Goal: Task Accomplishment & Management: Use online tool/utility

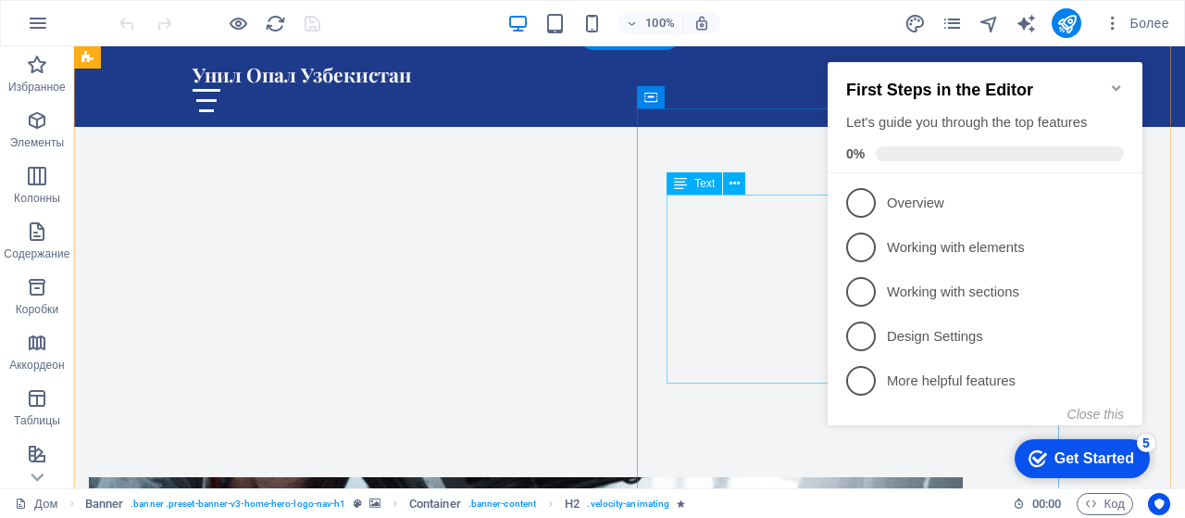
scroll to position [463, 0]
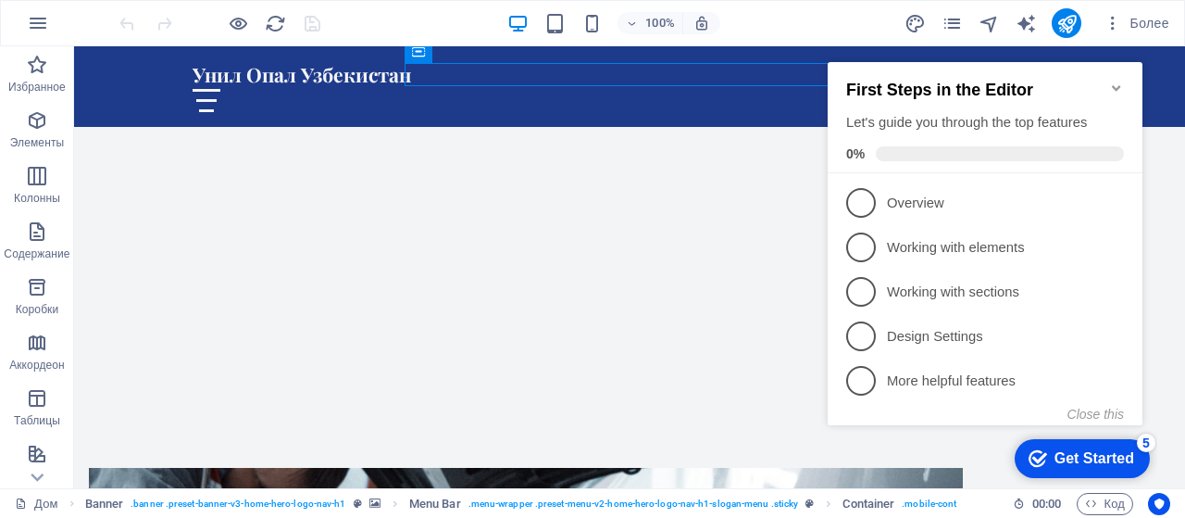
click at [1123, 81] on icon "Minimize checklist" at bounding box center [1117, 88] width 15 height 15
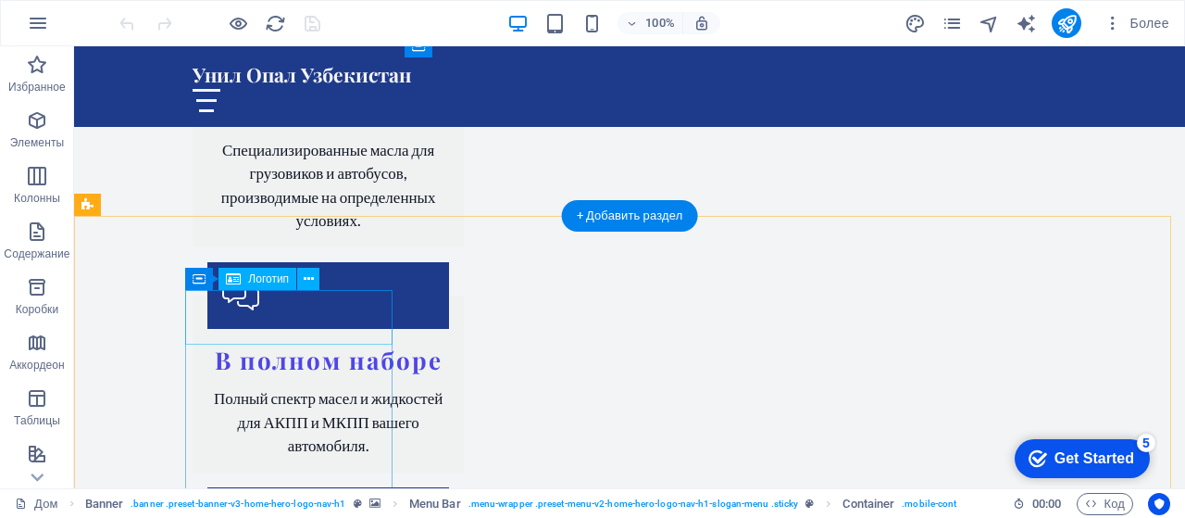
scroll to position [3705, 0]
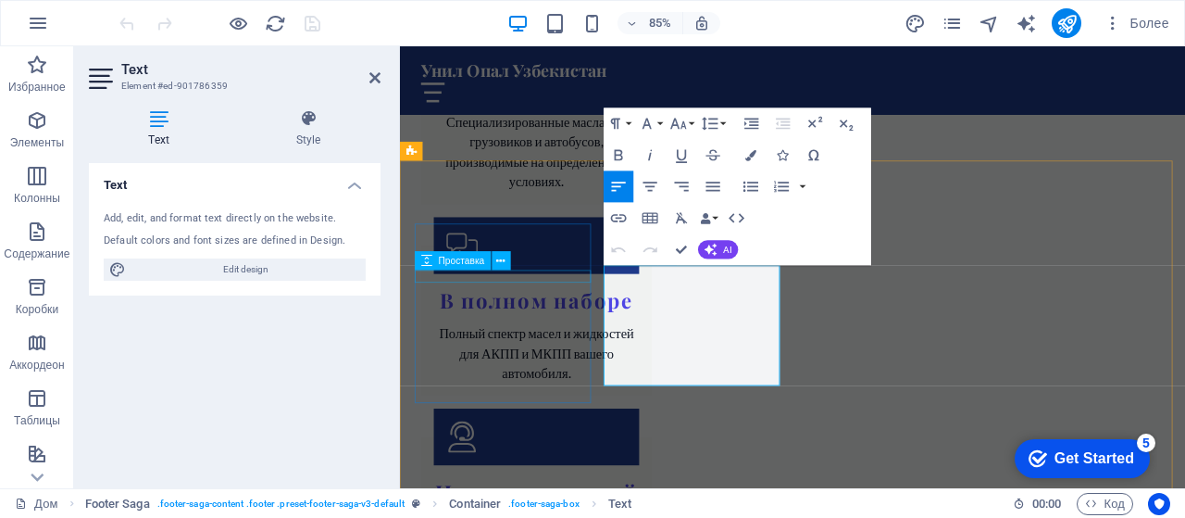
scroll to position [3731, 0]
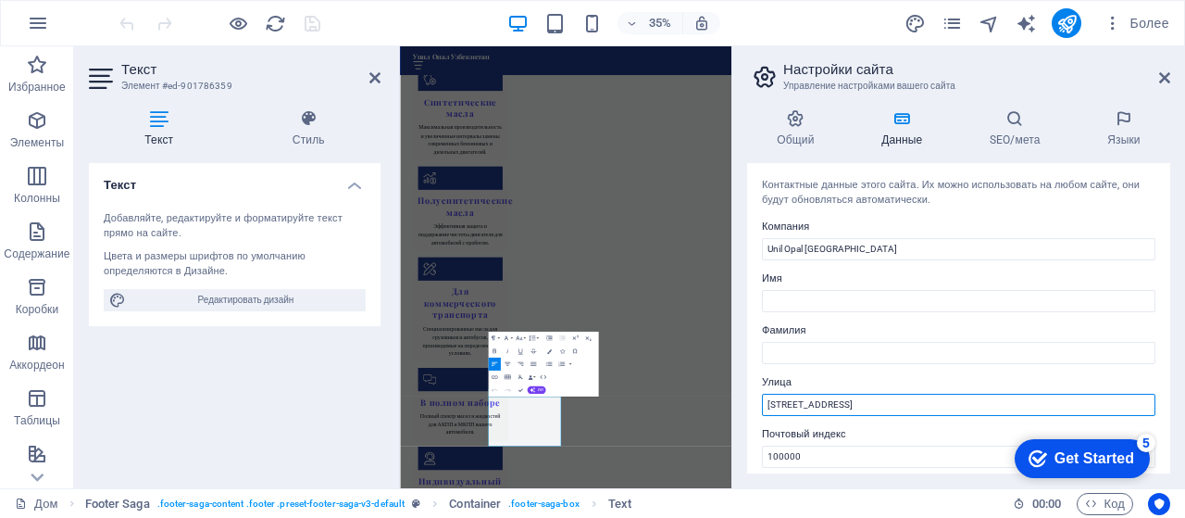
click at [879, 405] on input "Улица Примерная, 5" at bounding box center [959, 405] width 394 height 22
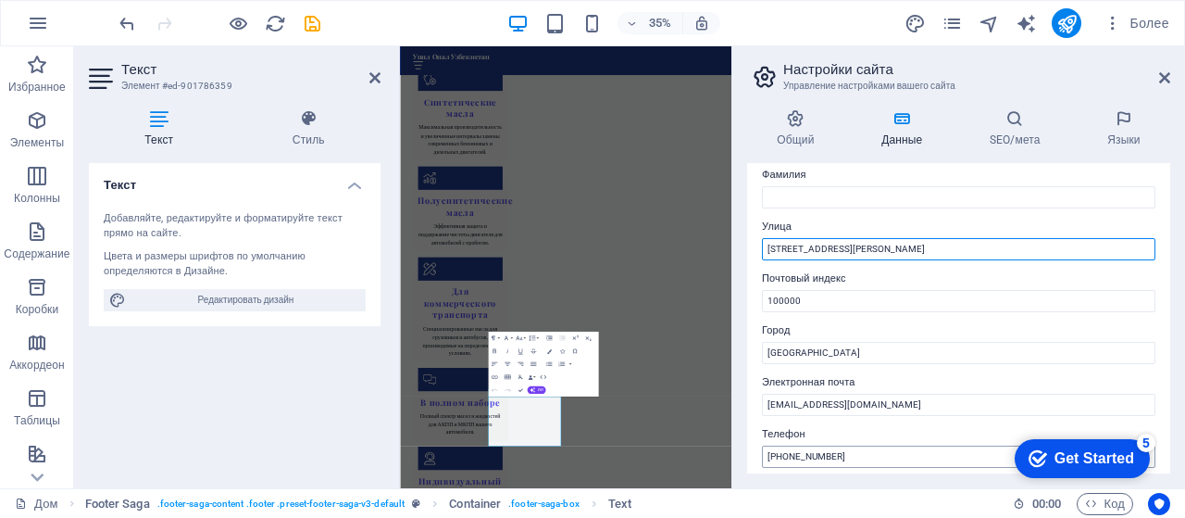
scroll to position [185, 0]
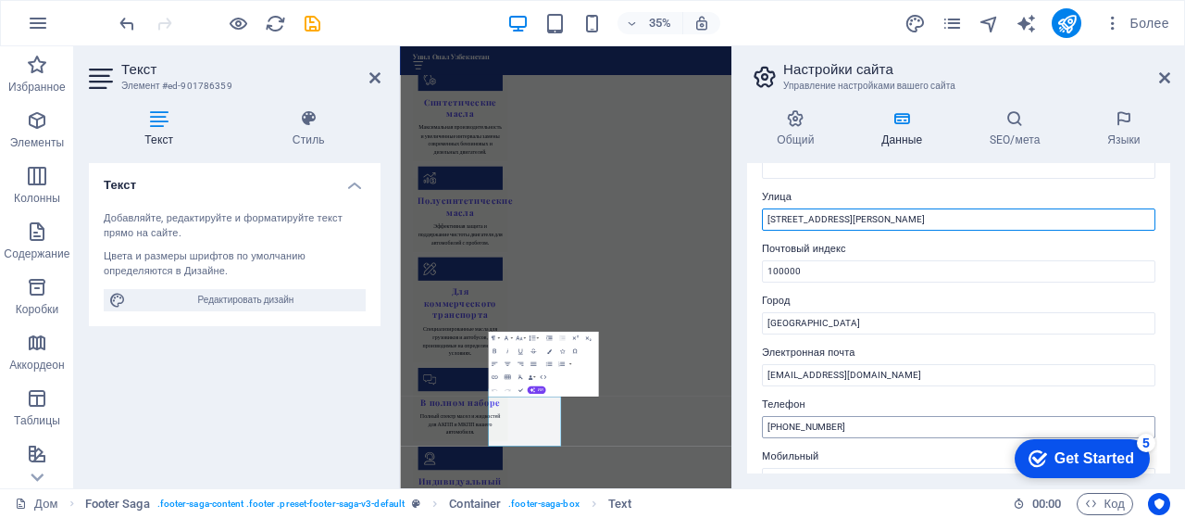
type input "Улица Мирзо Улугбека 67"
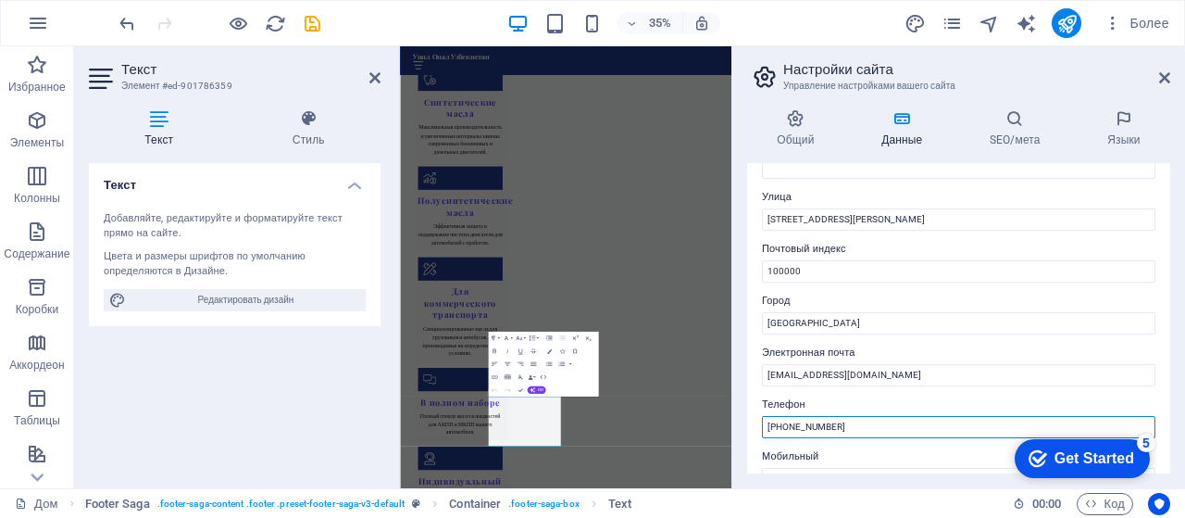
click at [850, 422] on input "[PHONE_NUMBER]" at bounding box center [959, 427] width 394 height 22
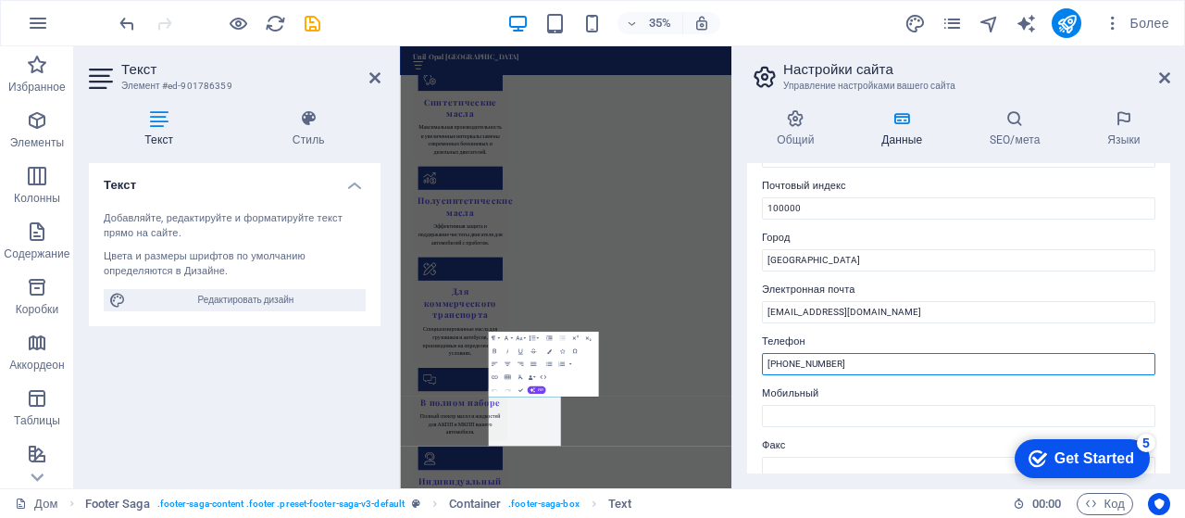
scroll to position [278, 0]
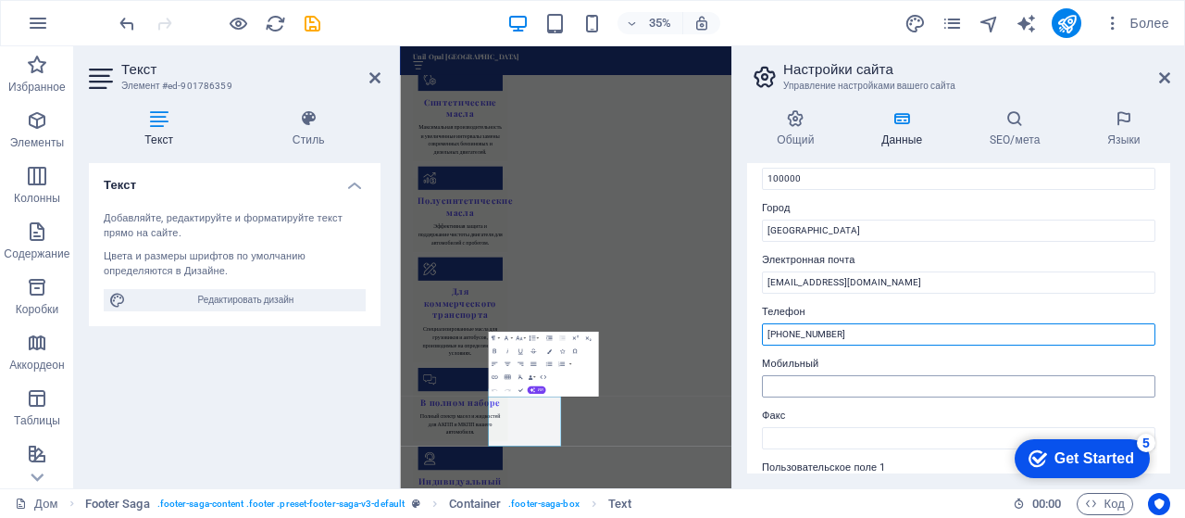
type input "+998 942525299"
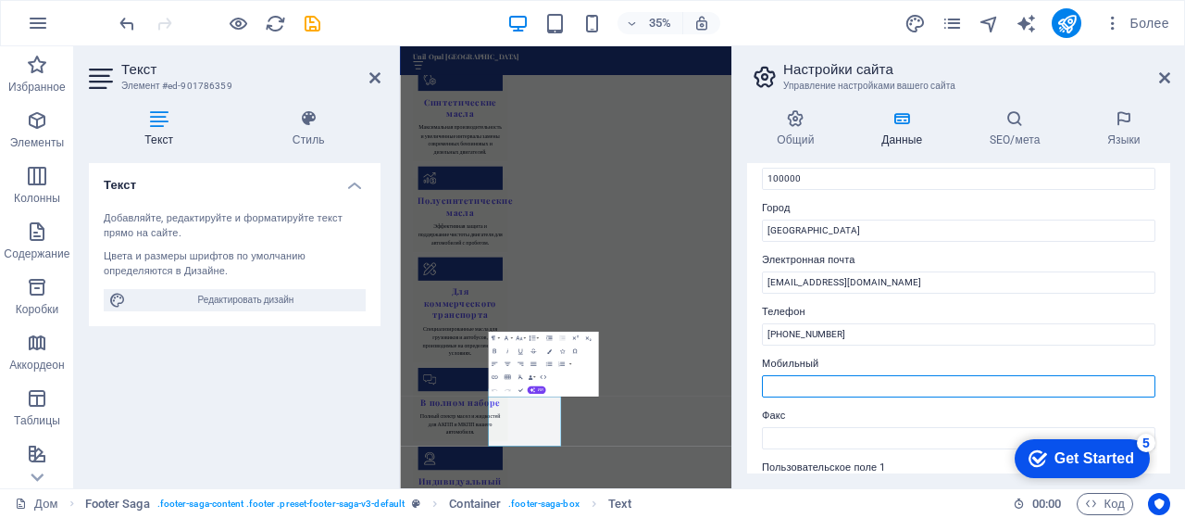
click at [822, 383] on input "Мобильный" at bounding box center [959, 386] width 394 height 22
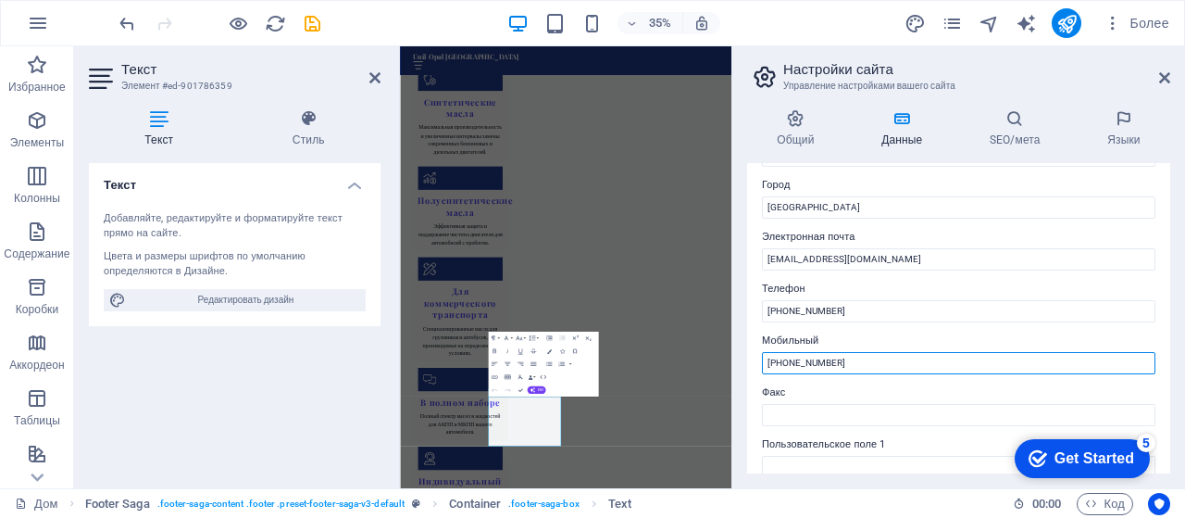
scroll to position [394, 0]
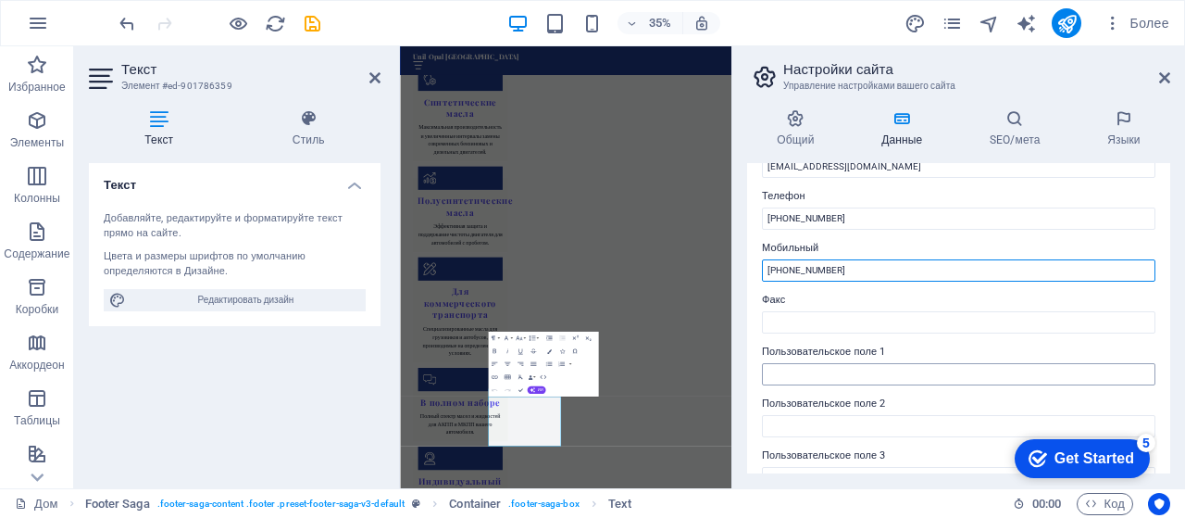
type input "+998942626299"
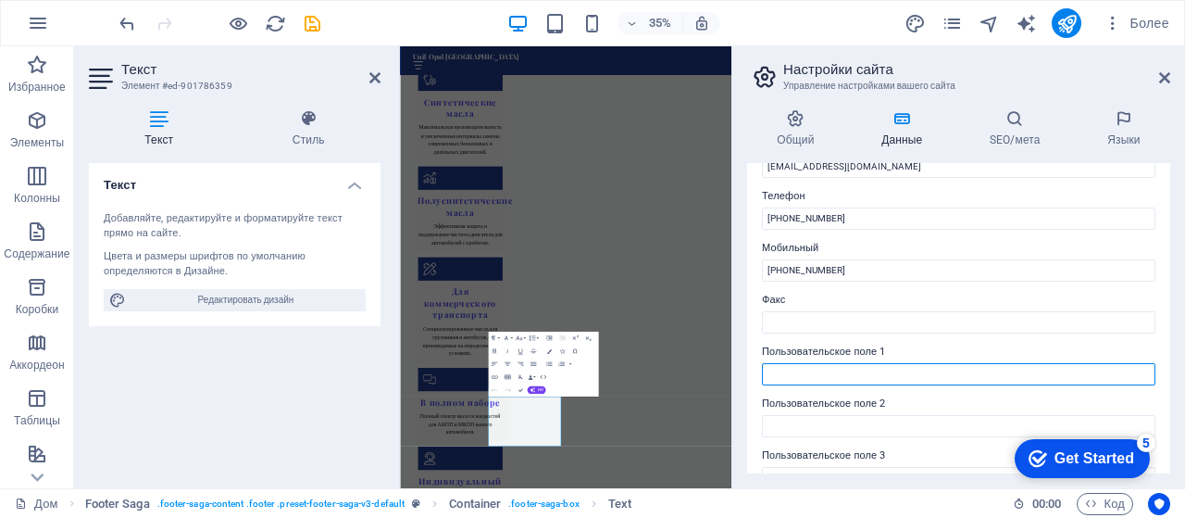
click at [811, 366] on input "Пользовательское поле 1" at bounding box center [959, 374] width 394 height 22
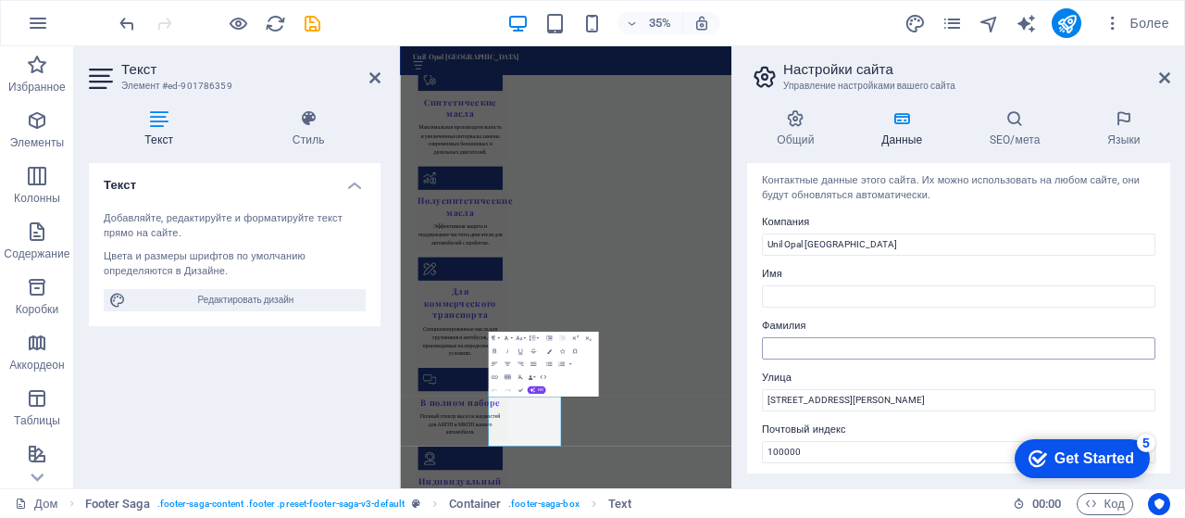
scroll to position [0, 0]
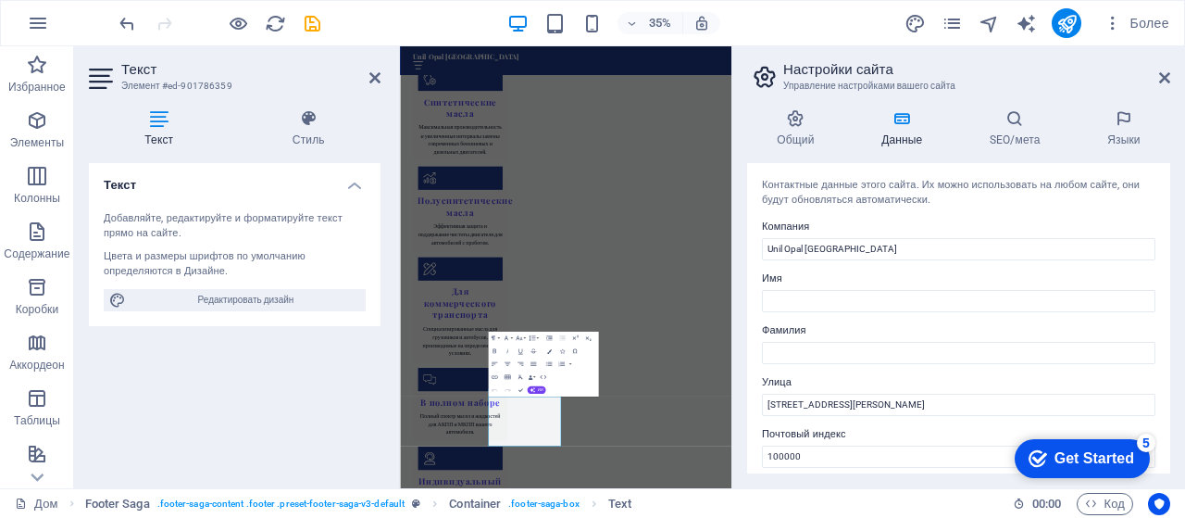
click at [1067, 454] on div "Get Started" at bounding box center [1095, 458] width 80 height 17
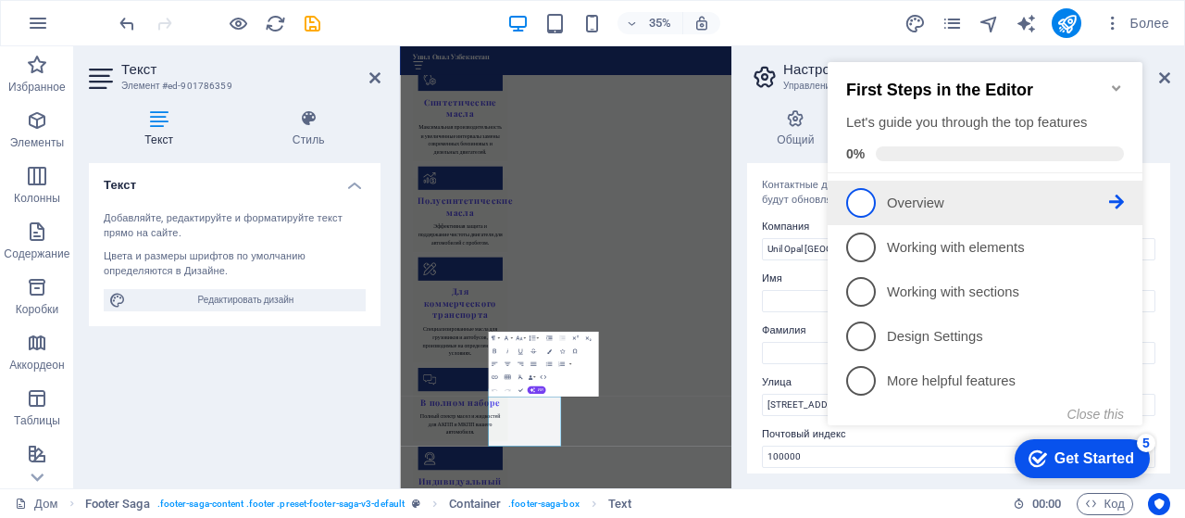
click at [903, 205] on p "Overview - incomplete" at bounding box center [998, 203] width 222 height 19
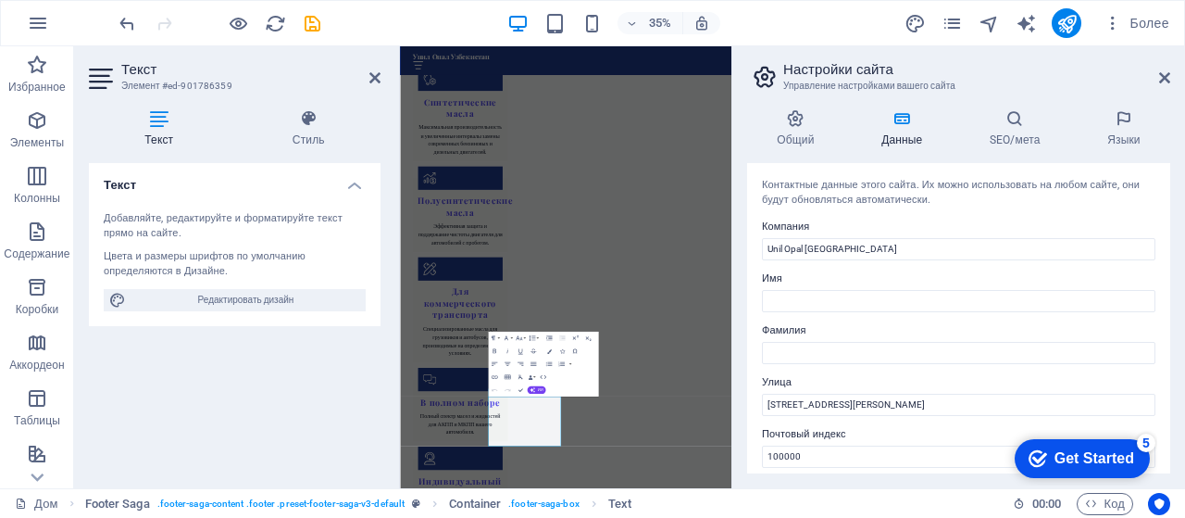
click at [895, 124] on icon at bounding box center [902, 118] width 101 height 19
click at [902, 142] on font "Данные" at bounding box center [902, 139] width 41 height 13
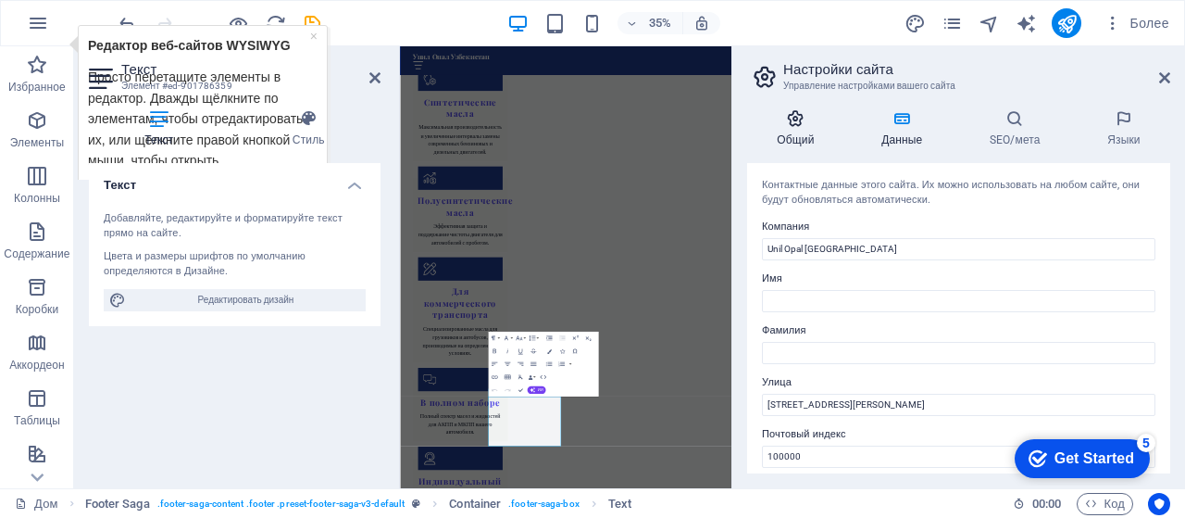
click at [791, 132] on h4 "Общий" at bounding box center [799, 128] width 105 height 39
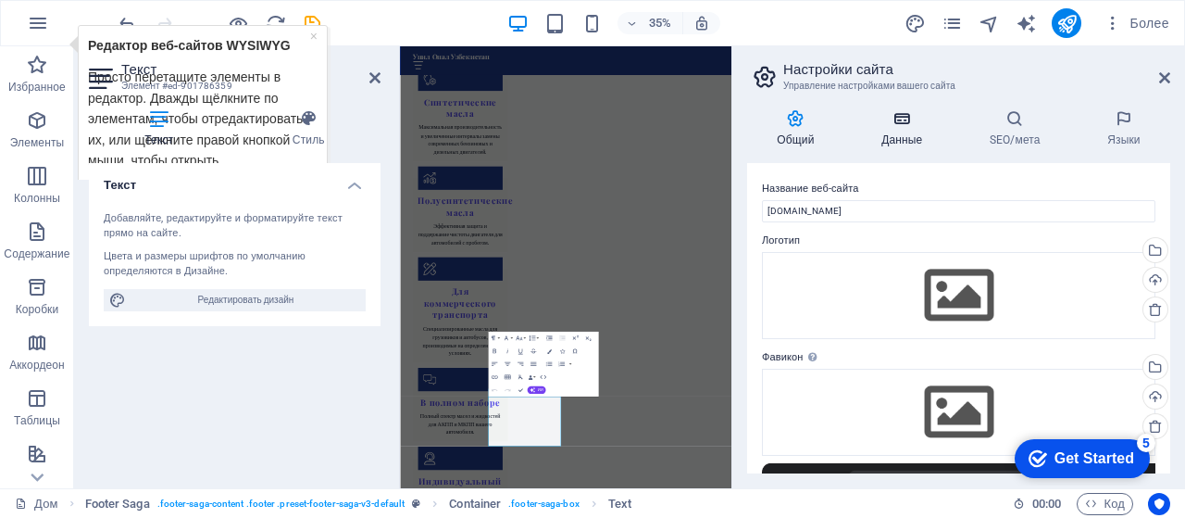
click at [891, 123] on icon at bounding box center [902, 118] width 101 height 19
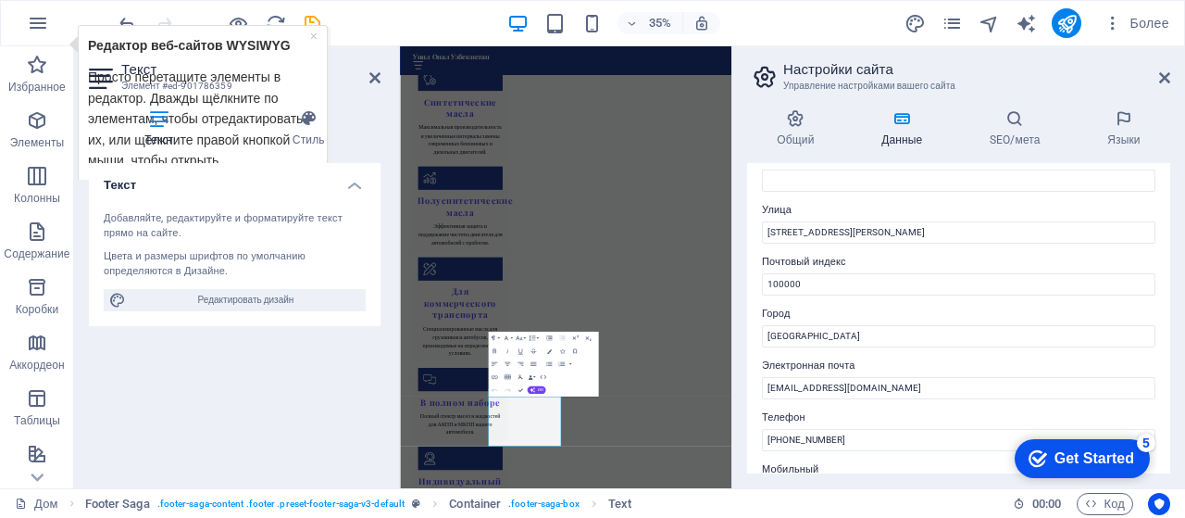
scroll to position [185, 0]
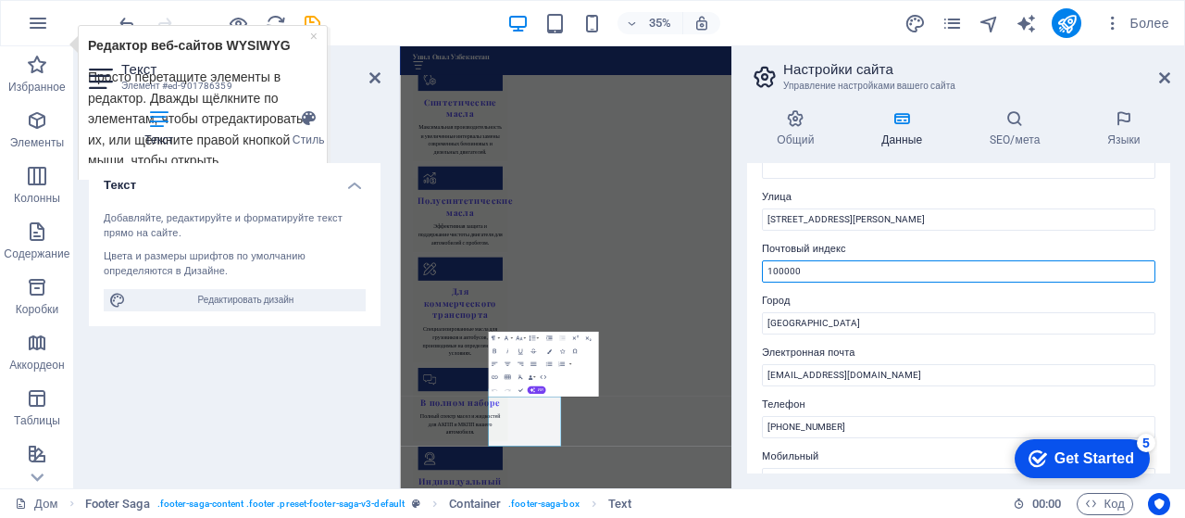
click at [806, 273] on input "100000" at bounding box center [959, 271] width 394 height 22
type input "100002"
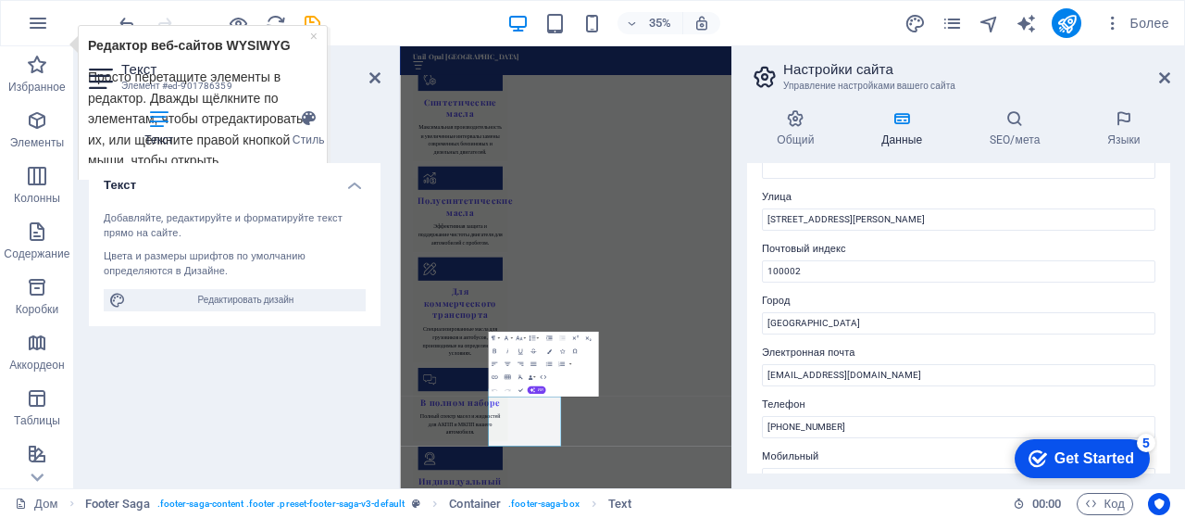
click at [1030, 446] on div "checkmark Get Started 5" at bounding box center [1082, 458] width 135 height 39
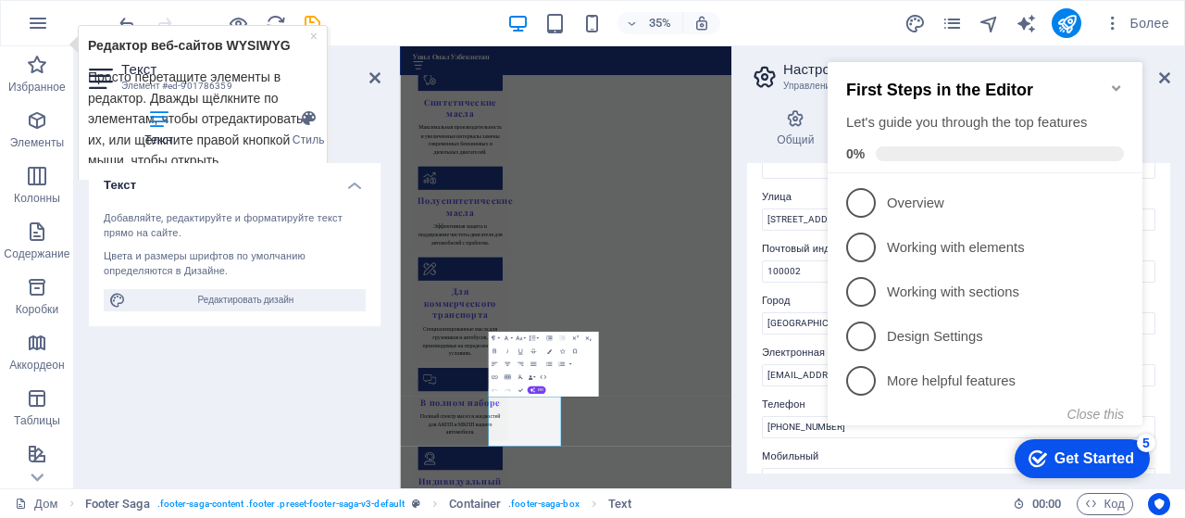
click at [1160, 135] on h4 "Языки" at bounding box center [1124, 128] width 93 height 39
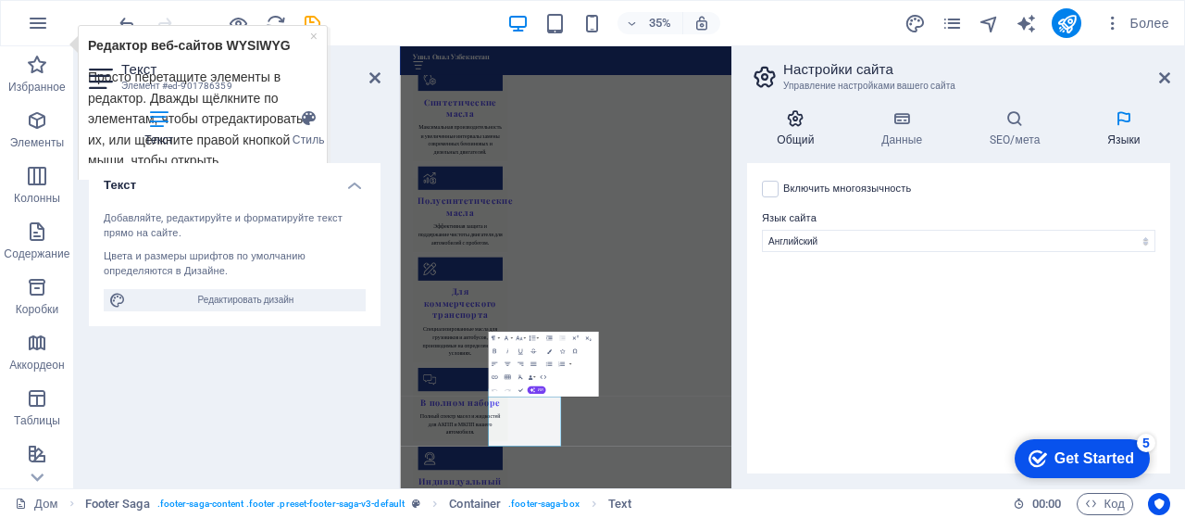
click at [797, 135] on font "Общий" at bounding box center [795, 139] width 37 height 13
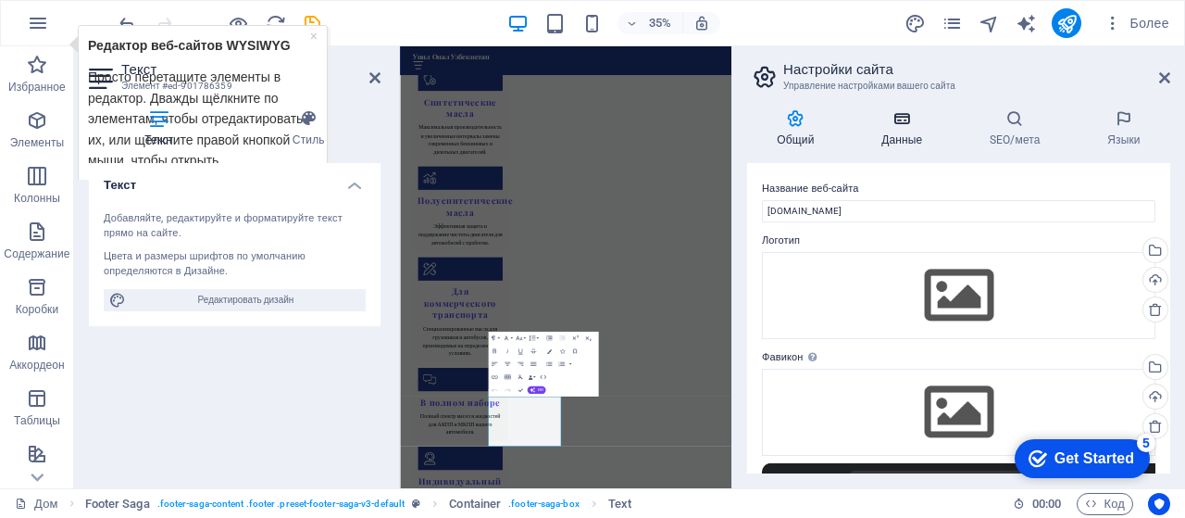
click at [891, 132] on h4 "Данные" at bounding box center [906, 128] width 108 height 39
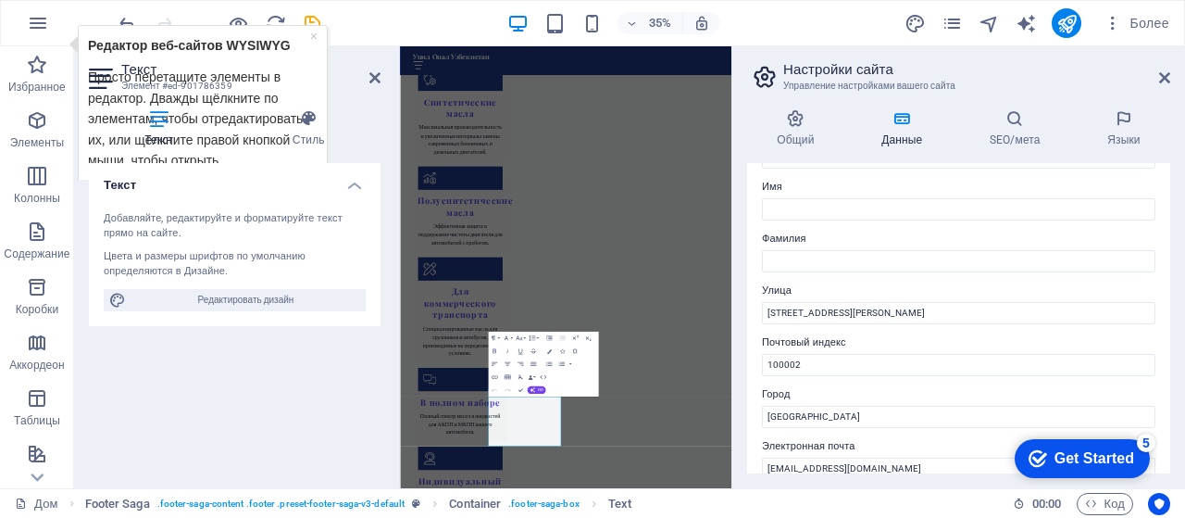
scroll to position [0, 0]
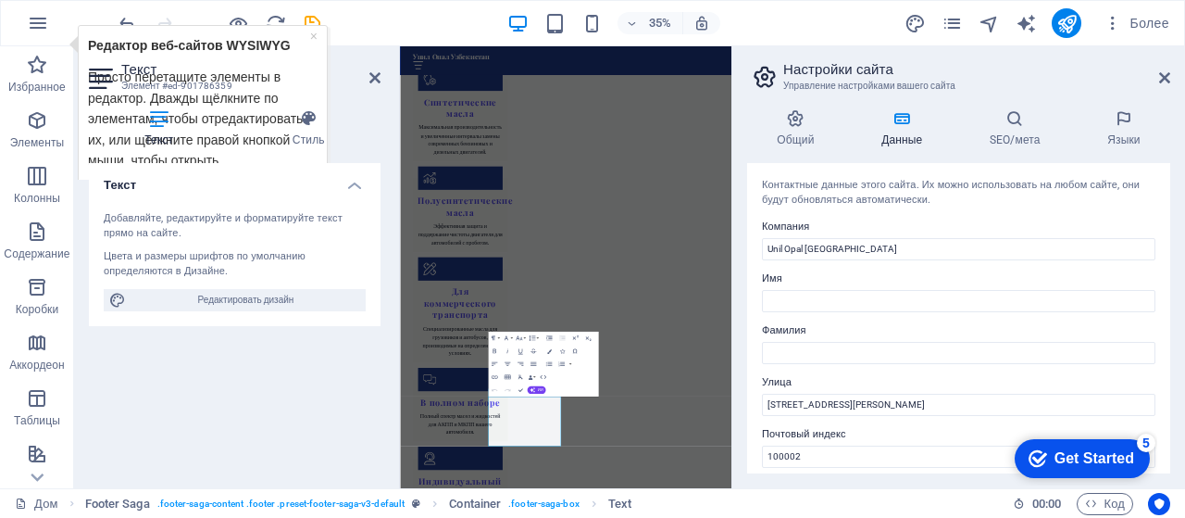
click at [1078, 450] on div "Get Started" at bounding box center [1095, 458] width 80 height 17
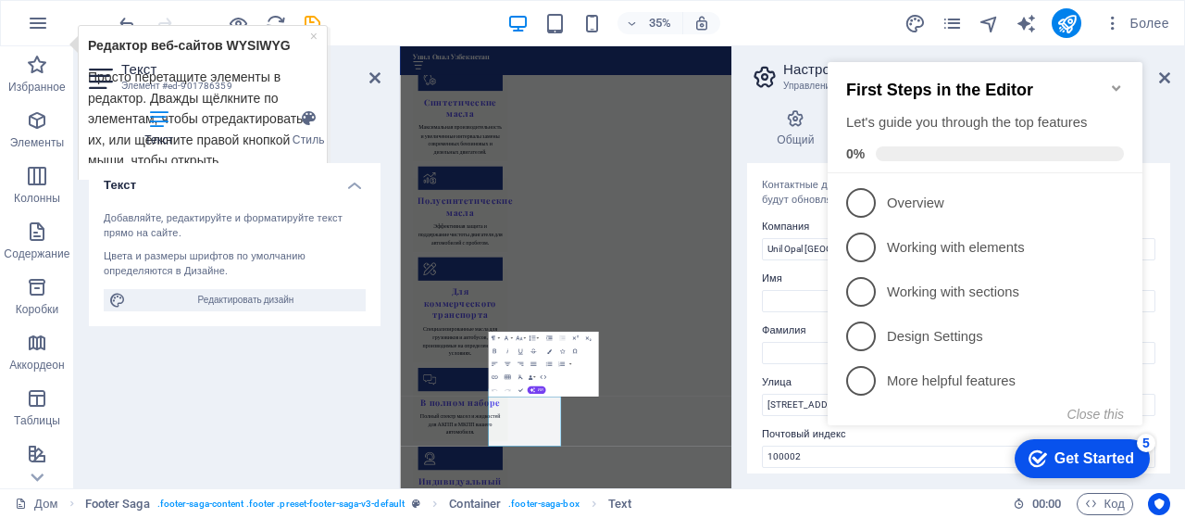
click at [1161, 109] on icon at bounding box center [1124, 118] width 93 height 19
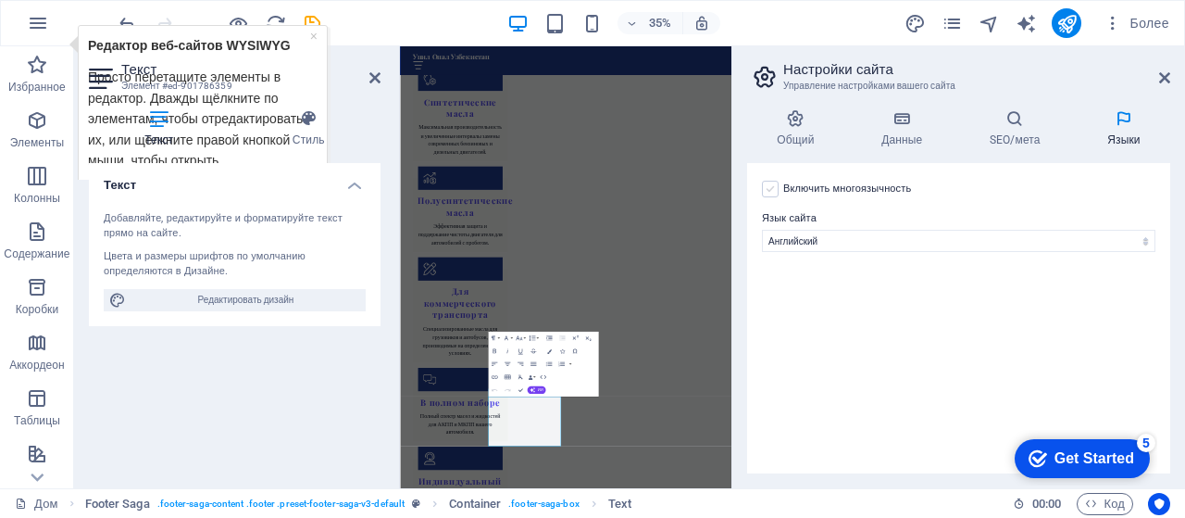
click at [765, 183] on label at bounding box center [770, 189] width 17 height 17
click at [0, 0] on input "Включить многоязычность Чтобы отключить многоязычность, удалите все языки, пока…" at bounding box center [0, 0] width 0 height 0
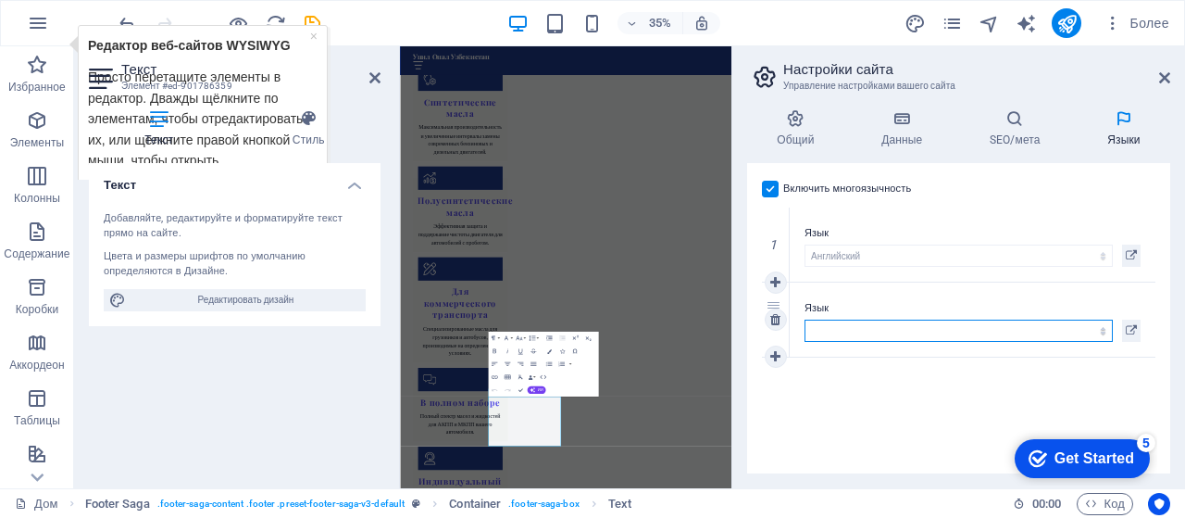
click at [864, 330] on select "абхазский Афар африкаанс Акан албанский амхарский арабский Арагонский армянский…" at bounding box center [959, 331] width 308 height 22
select select "134"
click at [805, 320] on select "абхазский Афар африкаанс Акан албанский амхарский арабский Арагонский армянский…" at bounding box center [959, 331] width 308 height 22
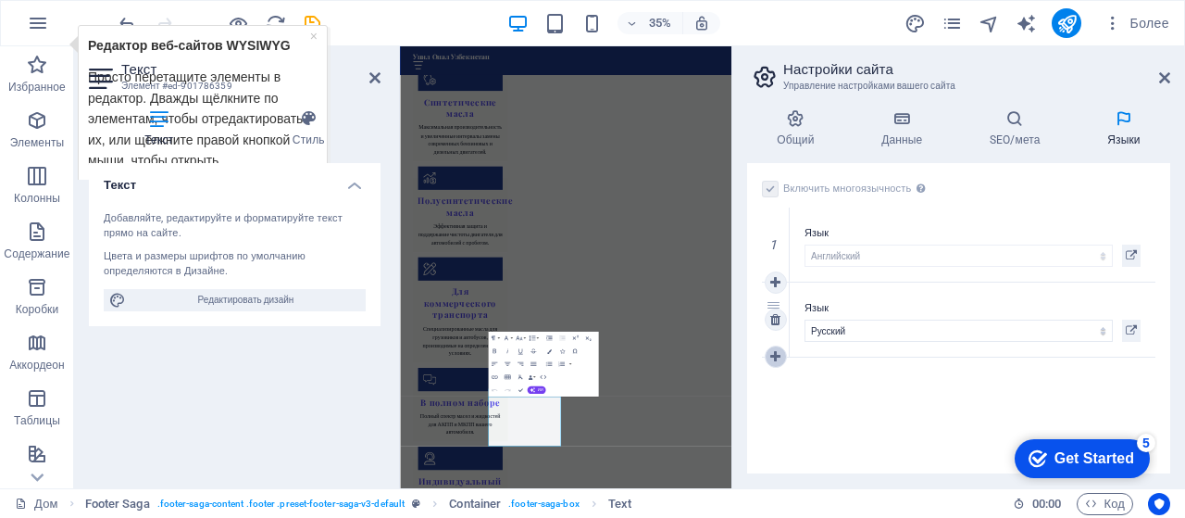
click at [778, 362] on icon at bounding box center [776, 356] width 10 height 13
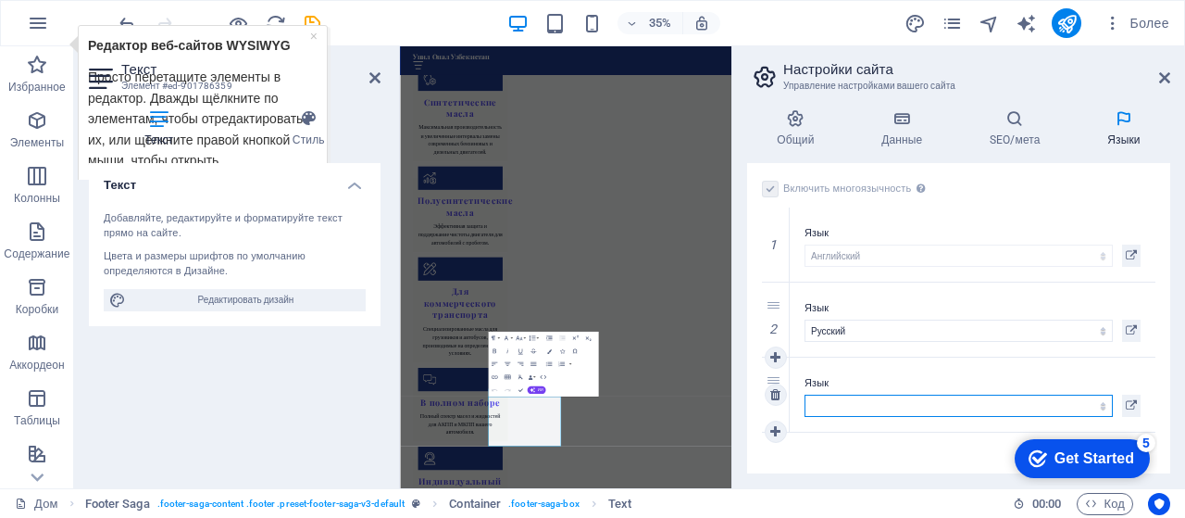
click at [823, 401] on select "абхазский Афар африкаанс Акан албанский амхарский арабский Арагонский армянский…" at bounding box center [959, 406] width 308 height 22
select select "171"
click at [805, 395] on select "абхазский Афар африкаанс Акан албанский амхарский арабский Арагонский армянский…" at bounding box center [959, 406] width 308 height 22
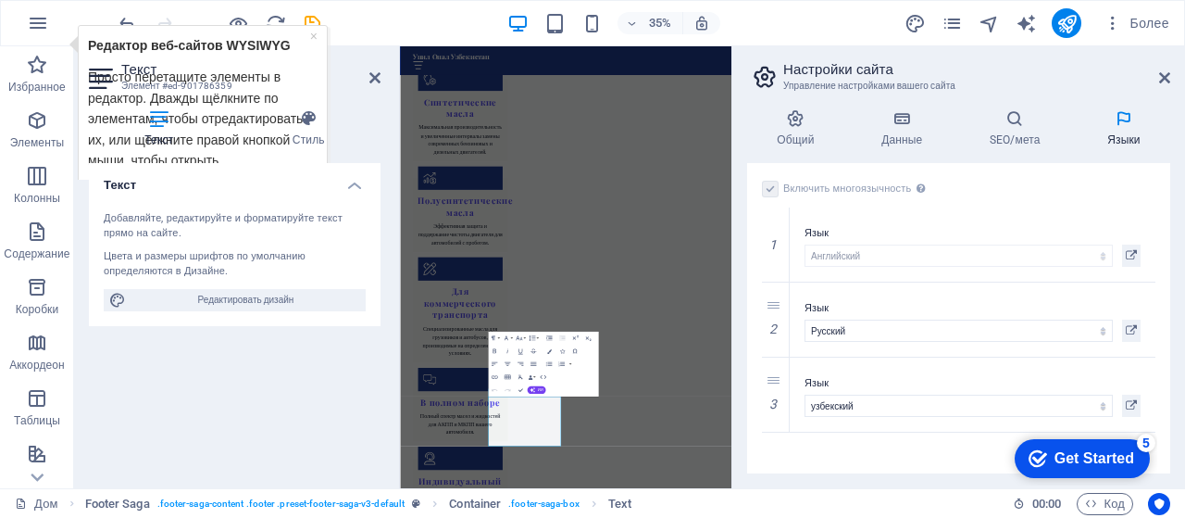
click at [1095, 455] on div "Get Started" at bounding box center [1095, 458] width 80 height 17
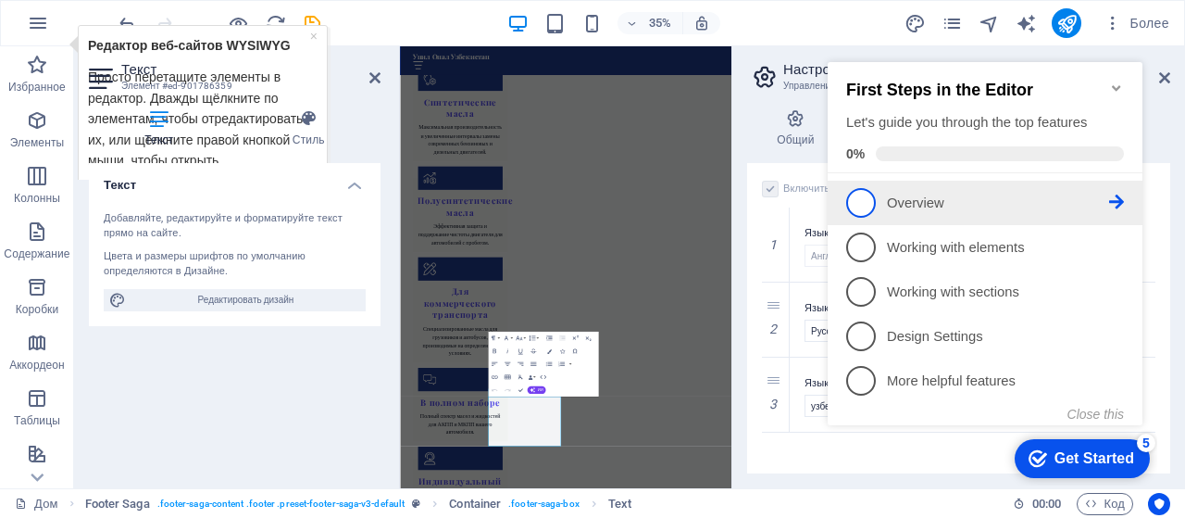
click at [924, 194] on p "Overview - incomplete" at bounding box center [998, 203] width 222 height 19
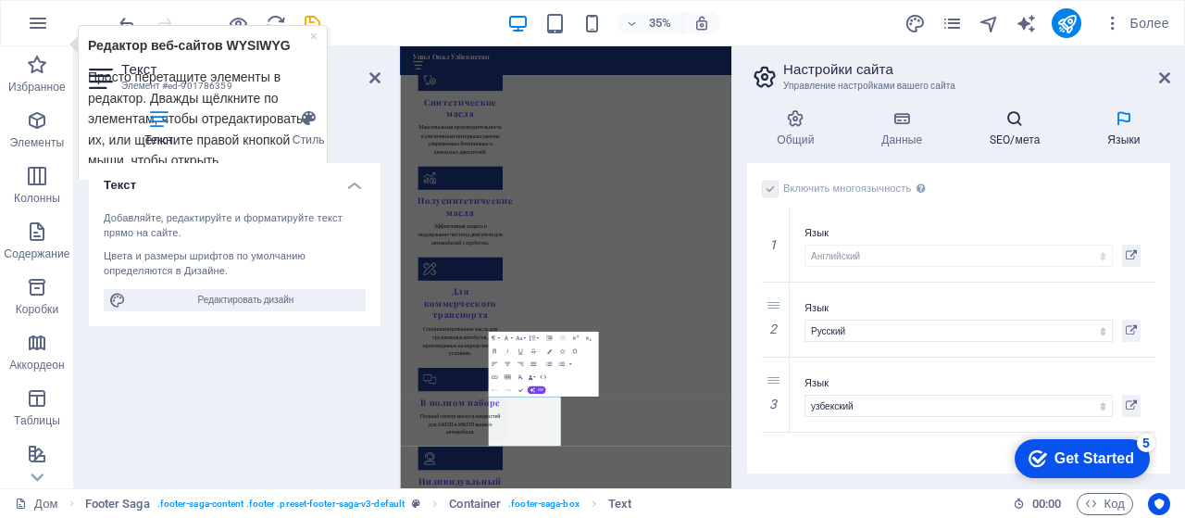
click at [1035, 145] on font "SEO/мета" at bounding box center [1015, 139] width 51 height 13
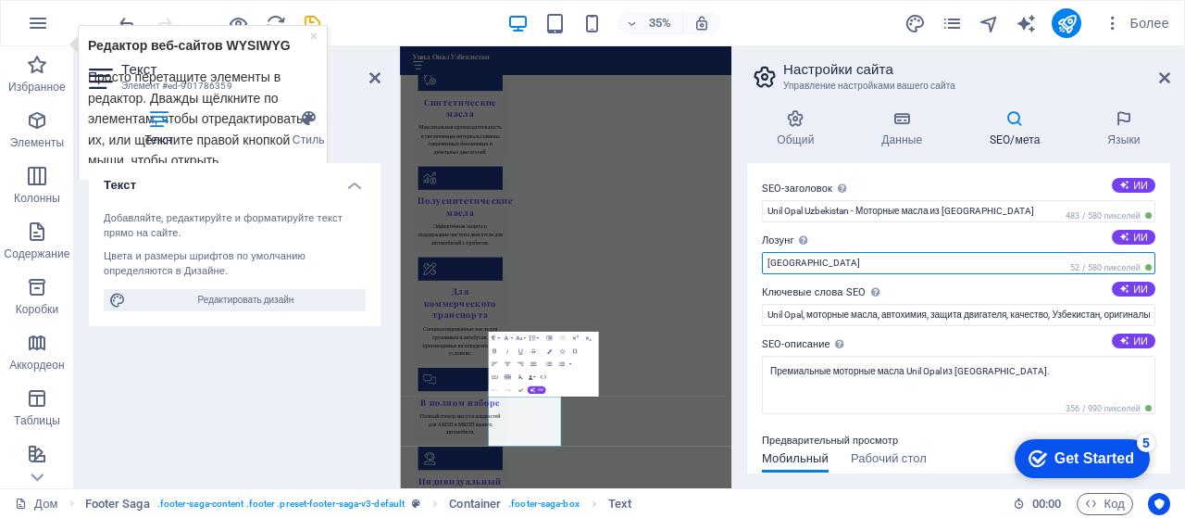
click at [797, 267] on input "Berlin" at bounding box center [959, 263] width 394 height 22
type input "B"
type input "А"
click at [816, 264] on input "Франци" at bounding box center [959, 263] width 394 height 22
type input "Ф"
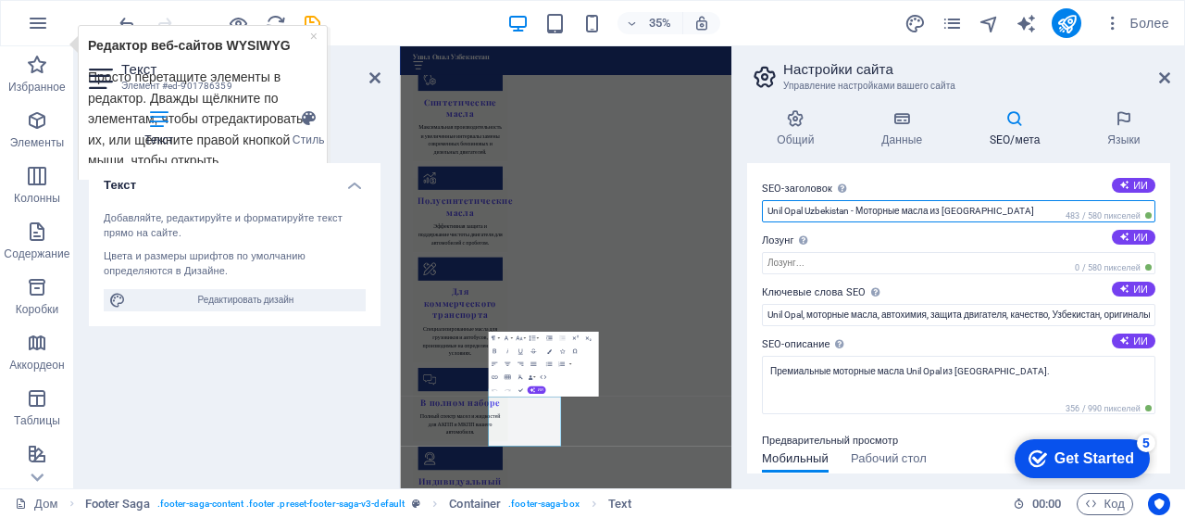
drag, startPoint x: 763, startPoint y: 208, endPoint x: 805, endPoint y: 212, distance: 41.8
click at [805, 212] on input "Unil Opal Uzbekistan - Моторные масла из Франции" at bounding box center [959, 211] width 394 height 22
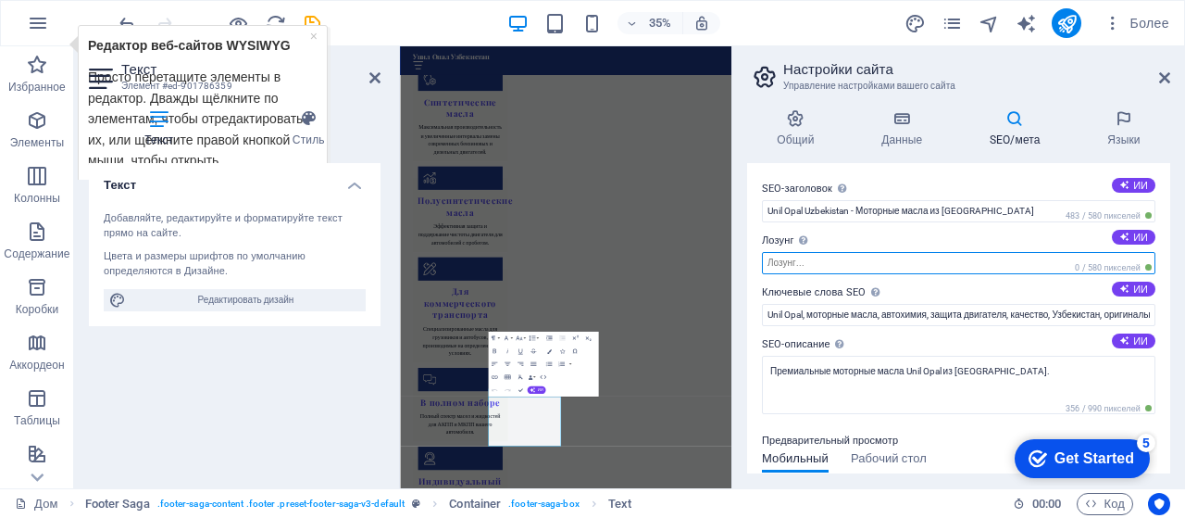
paste input "Unil Opal"
click at [821, 256] on input "Unil Opal" at bounding box center [959, 263] width 394 height 22
type input "U"
click at [807, 262] on input "Моторные мас" at bounding box center [959, 263] width 394 height 22
click at [828, 262] on input "Моторное мас" at bounding box center [959, 263] width 394 height 22
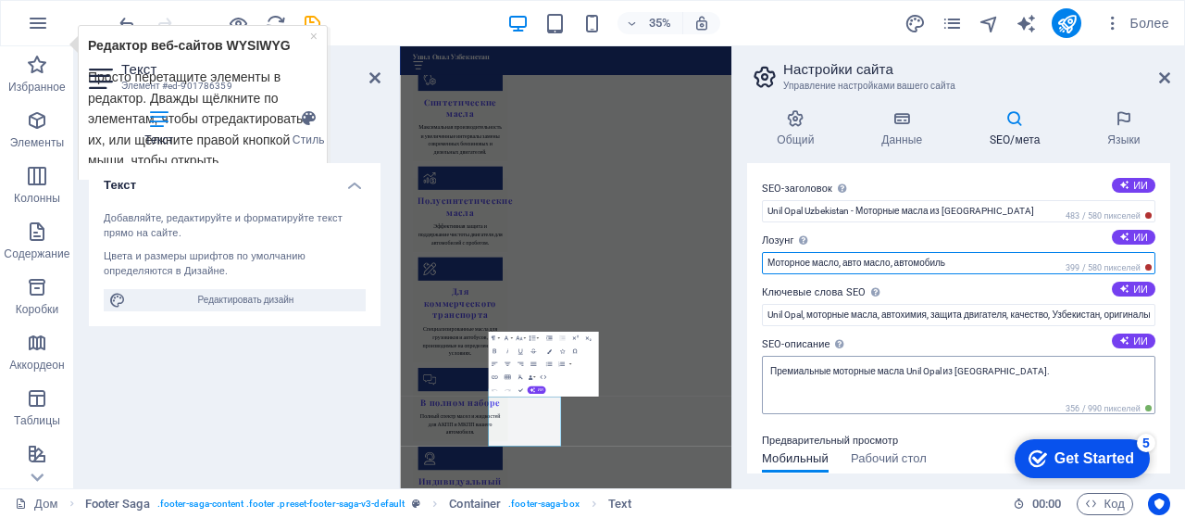
scroll to position [93, 0]
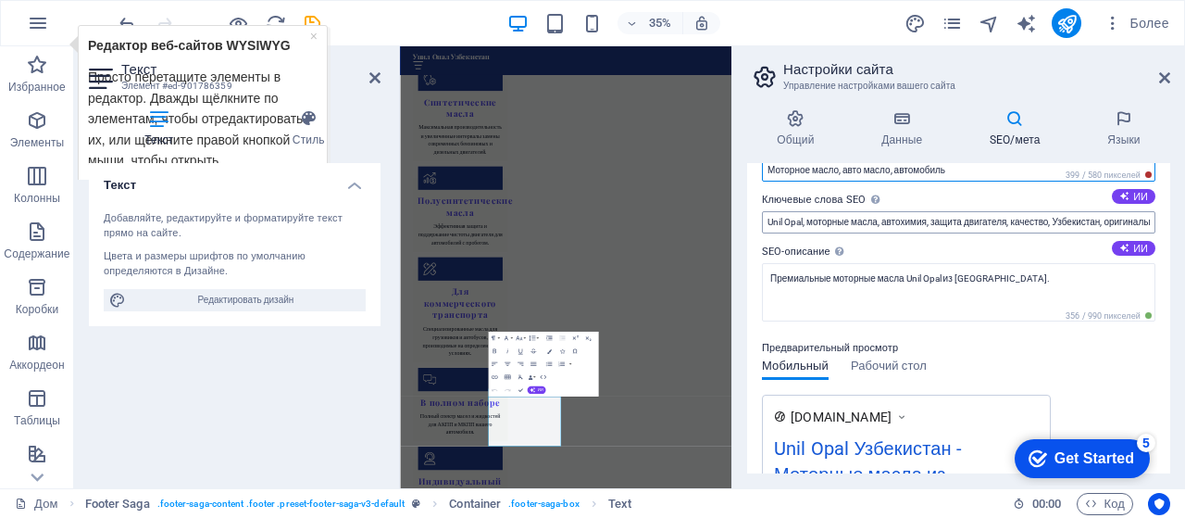
type input "Моторное масло, авто масло, автомобиль"
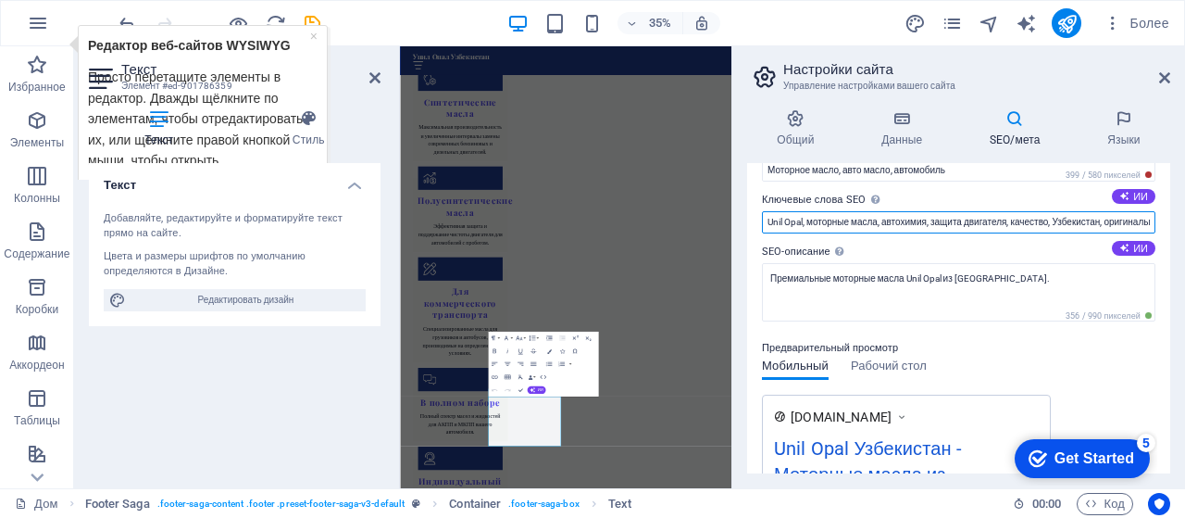
scroll to position [0, 126]
drag, startPoint x: 1136, startPoint y: 221, endPoint x: 1182, endPoint y: 221, distance: 45.4
click at [1182, 221] on div "Общий Данные SEO/мета Языки Название веб-сайта unilopal.uz Логотип Перетащите ф…" at bounding box center [959, 291] width 453 height 394
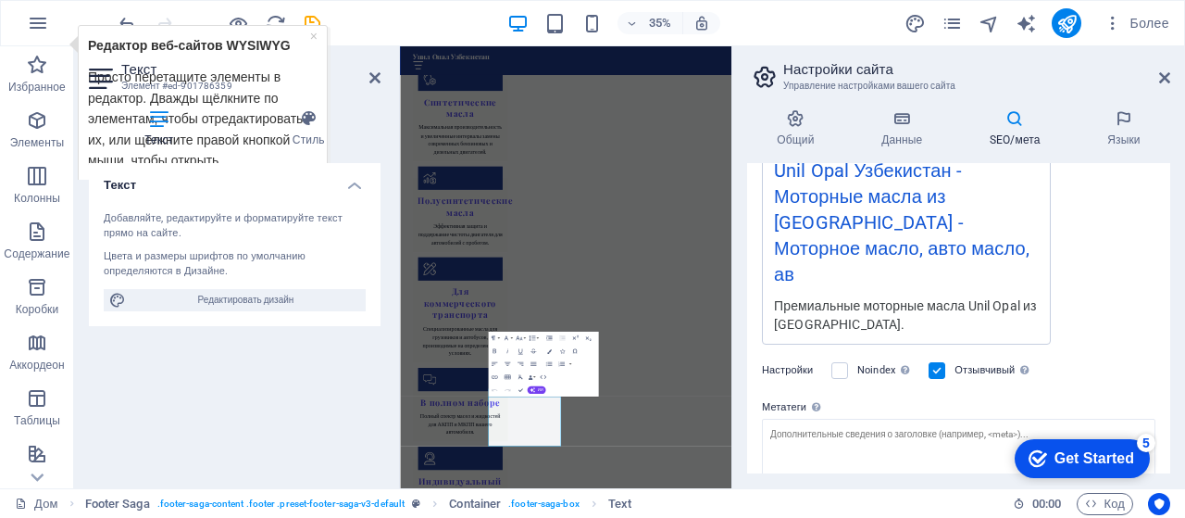
scroll to position [0, 0]
click at [1074, 451] on div "Get Started" at bounding box center [1095, 458] width 80 height 17
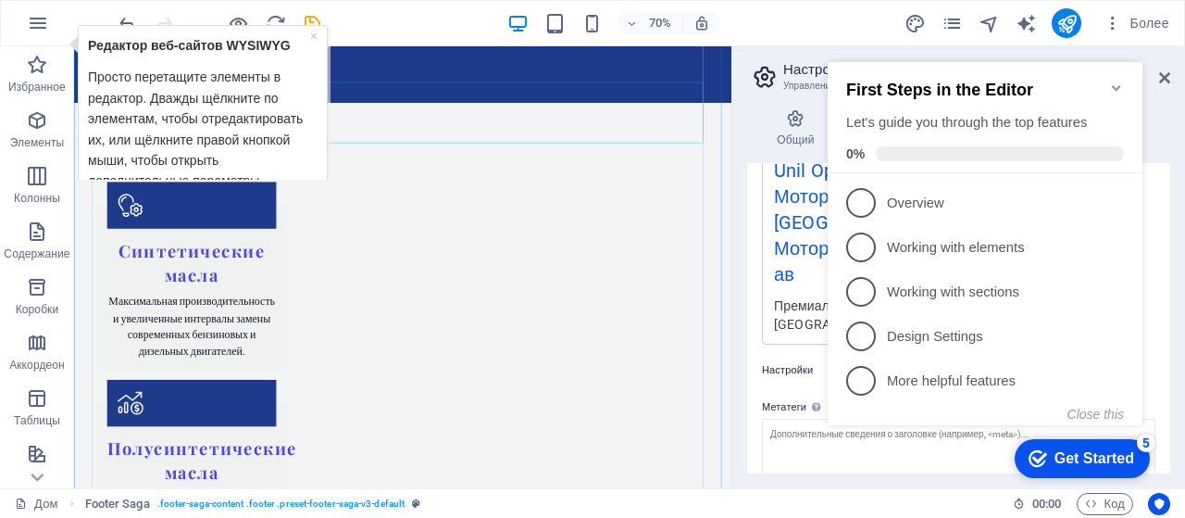
scroll to position [2619, 0]
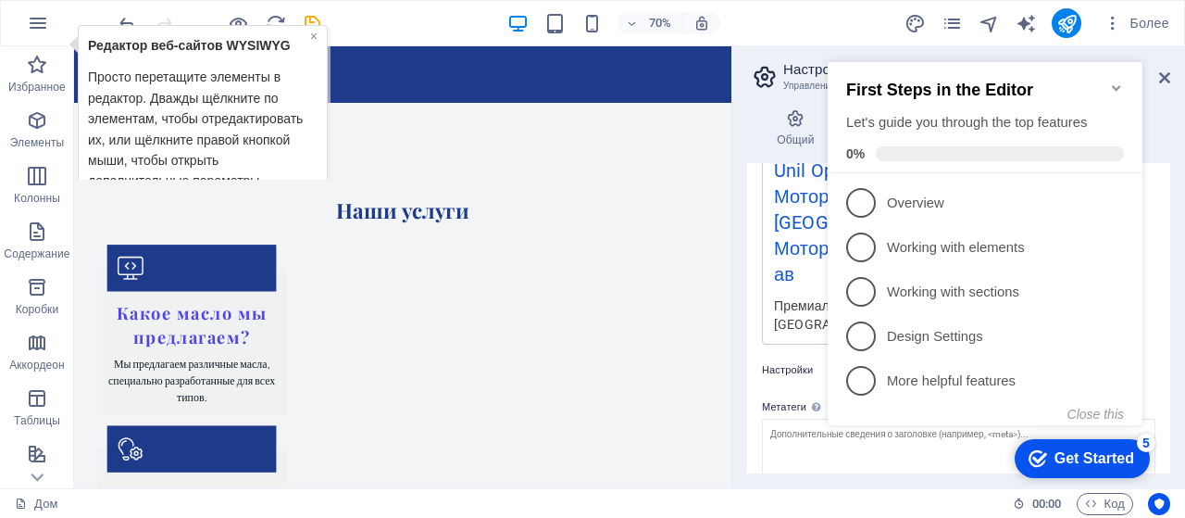
click at [310, 34] on font "×" at bounding box center [313, 35] width 7 height 15
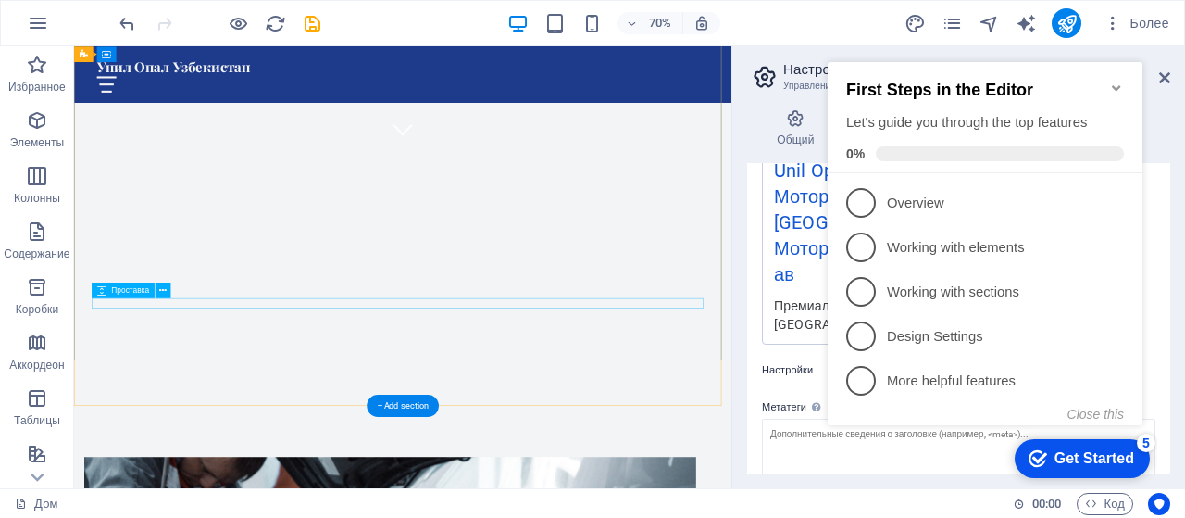
scroll to position [119, 0]
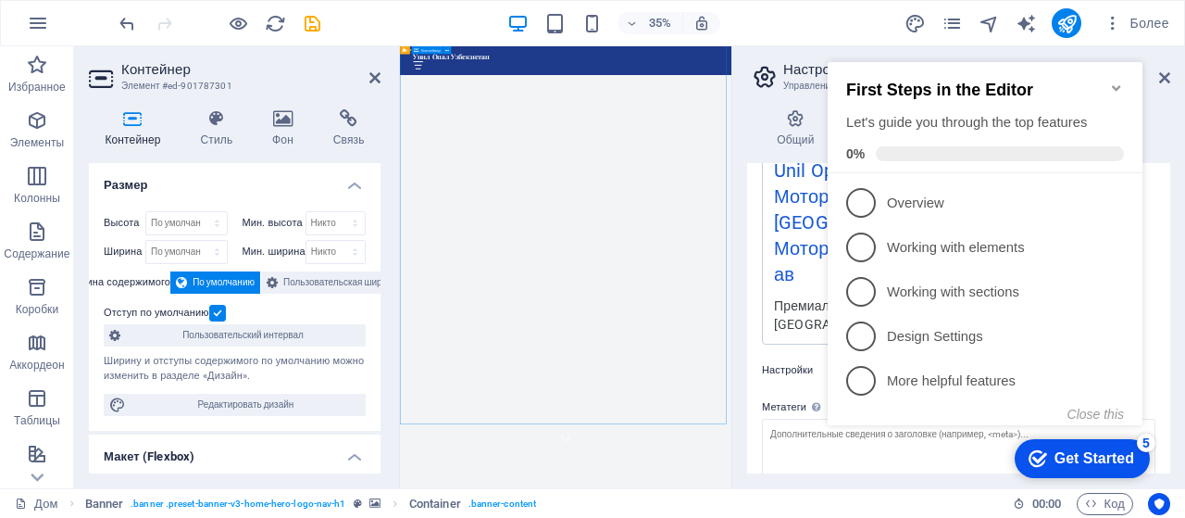
drag, startPoint x: 250, startPoint y: 401, endPoint x: 182, endPoint y: 232, distance: 182.8
click at [250, 401] on font "Редактировать дизайн" at bounding box center [246, 404] width 96 height 10
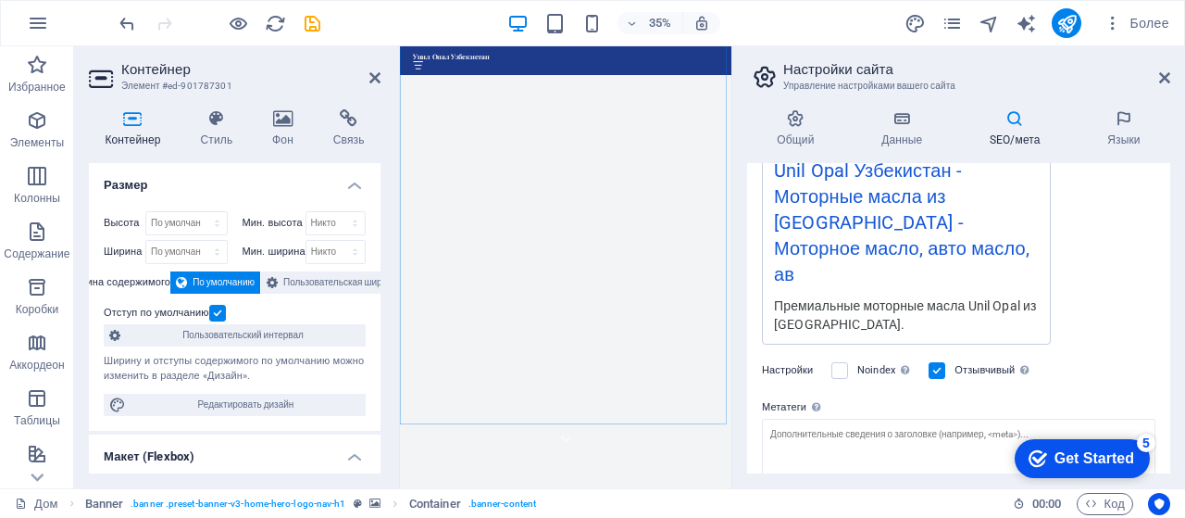
select select "px"
select select "200"
select select "px"
select select "rem"
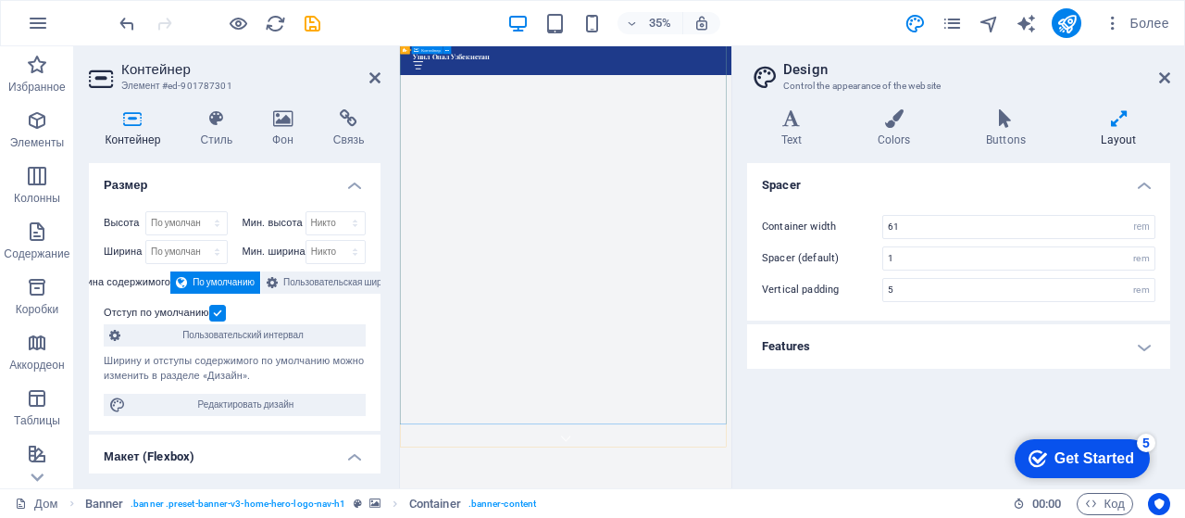
click at [1166, 82] on icon at bounding box center [1165, 77] width 11 height 15
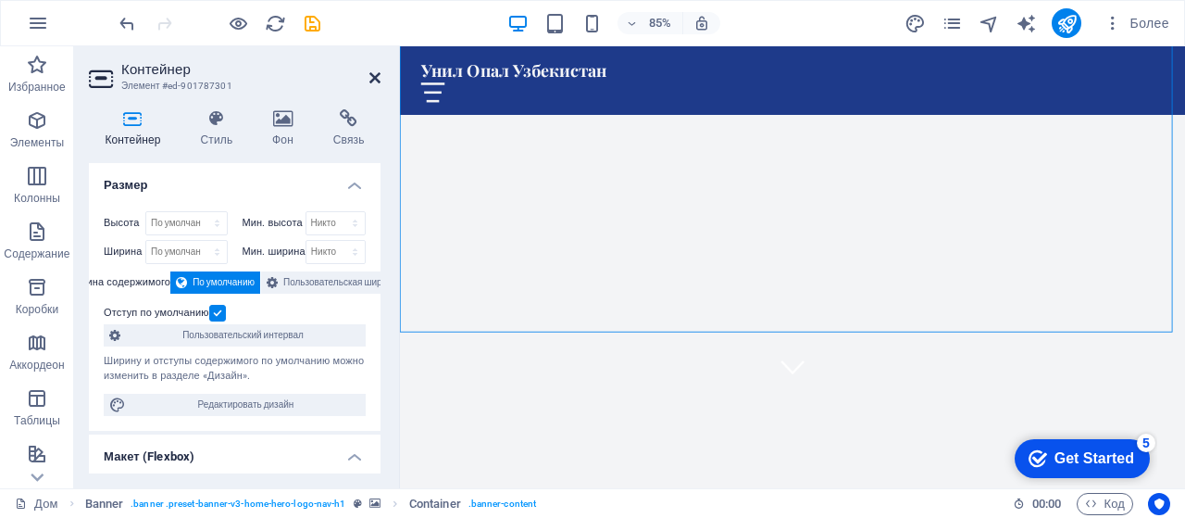
click at [375, 75] on icon at bounding box center [375, 77] width 11 height 15
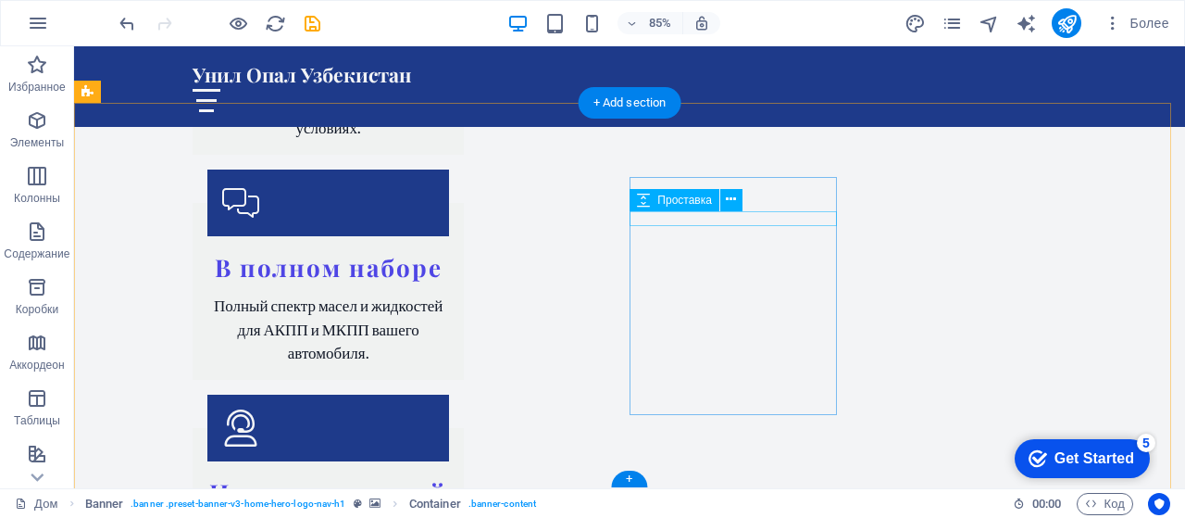
scroll to position [3731, 0]
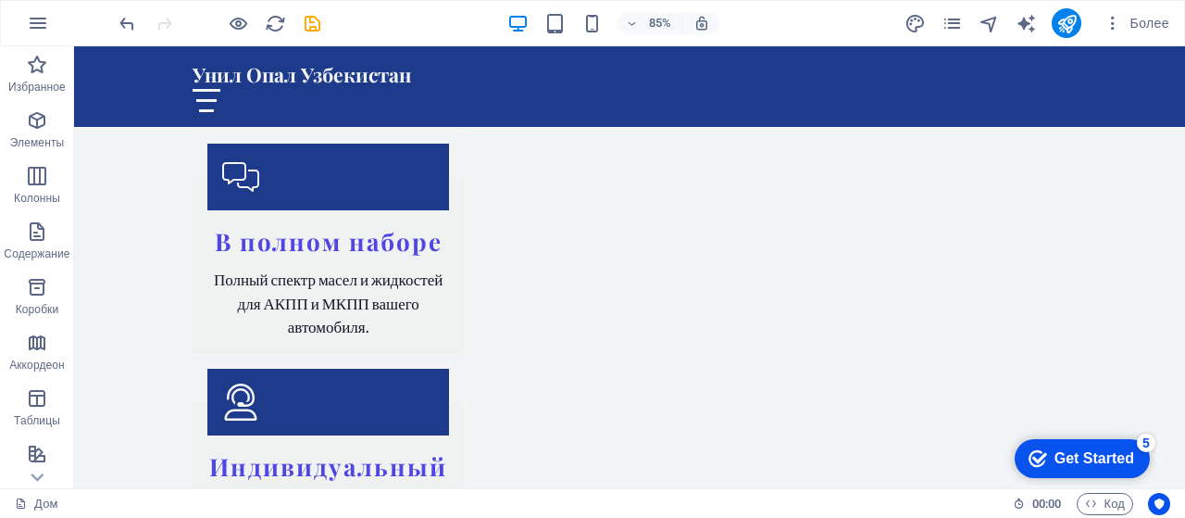
click at [1070, 450] on div "Get Started" at bounding box center [1095, 458] width 80 height 17
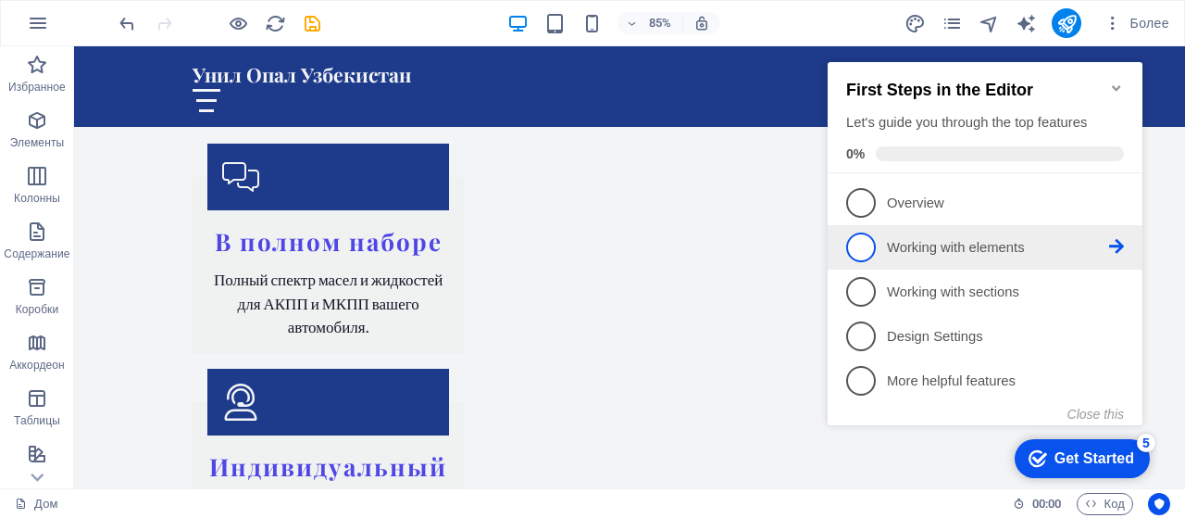
click at [877, 245] on link "2 Working with elements - incomplete" at bounding box center [986, 247] width 278 height 30
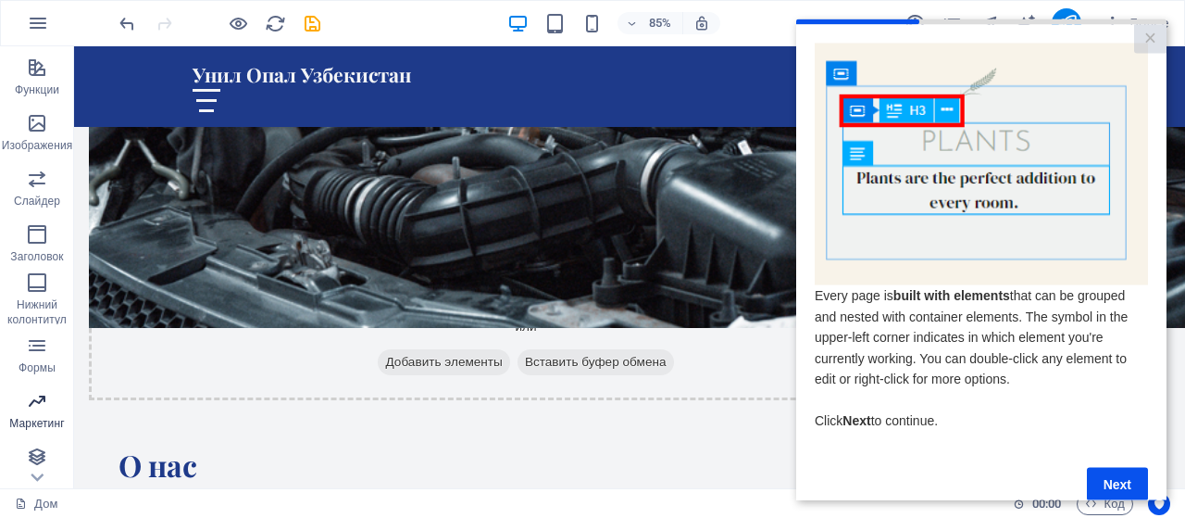
scroll to position [391, 0]
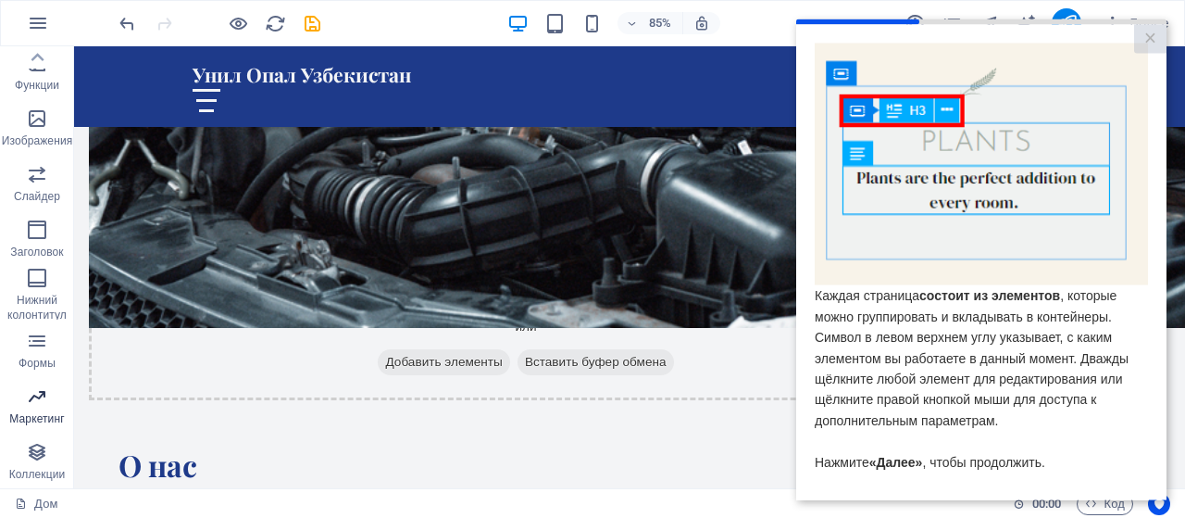
click at [44, 385] on icon "button" at bounding box center [37, 396] width 22 height 22
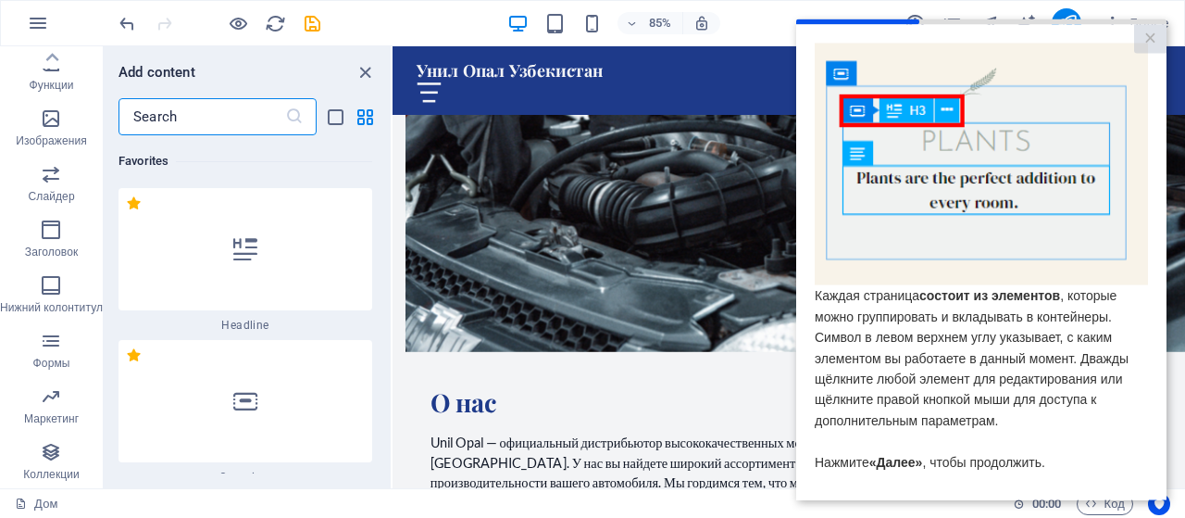
scroll to position [29143, 0]
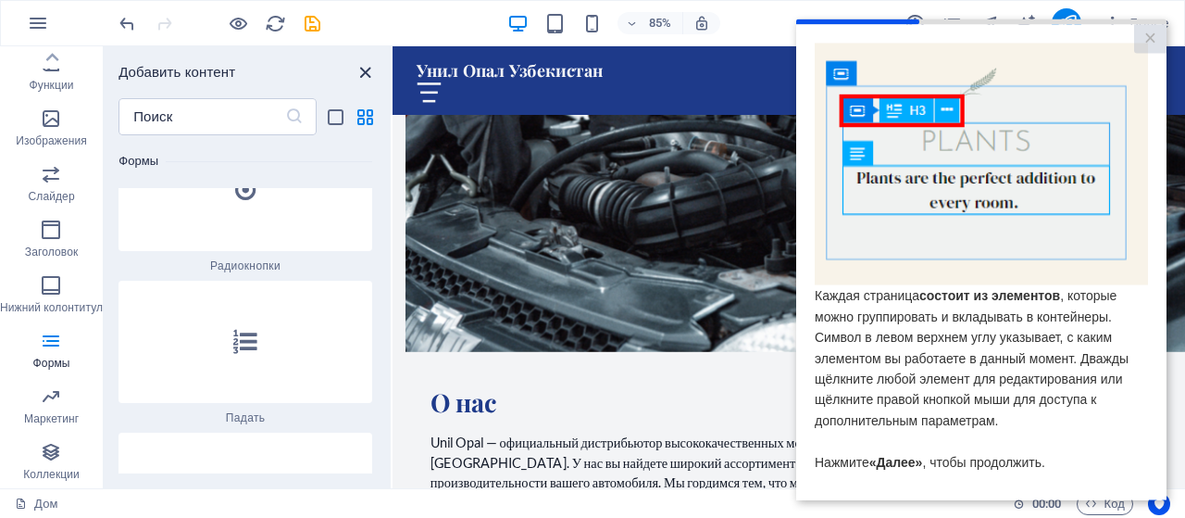
click at [370, 62] on icon "закрыть панель" at bounding box center [365, 72] width 21 height 21
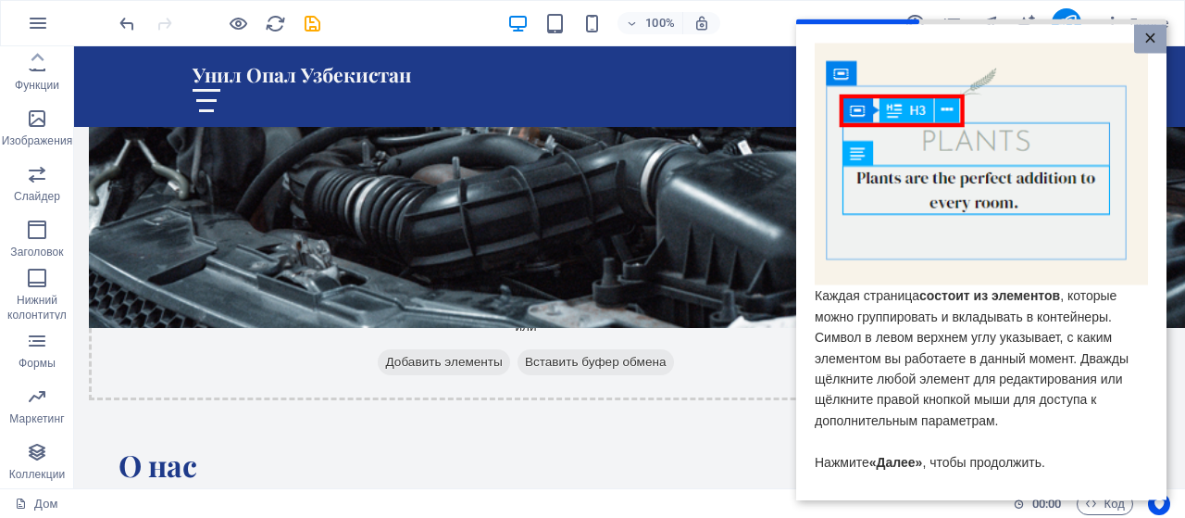
click at [1145, 28] on font "×" at bounding box center [1151, 37] width 12 height 24
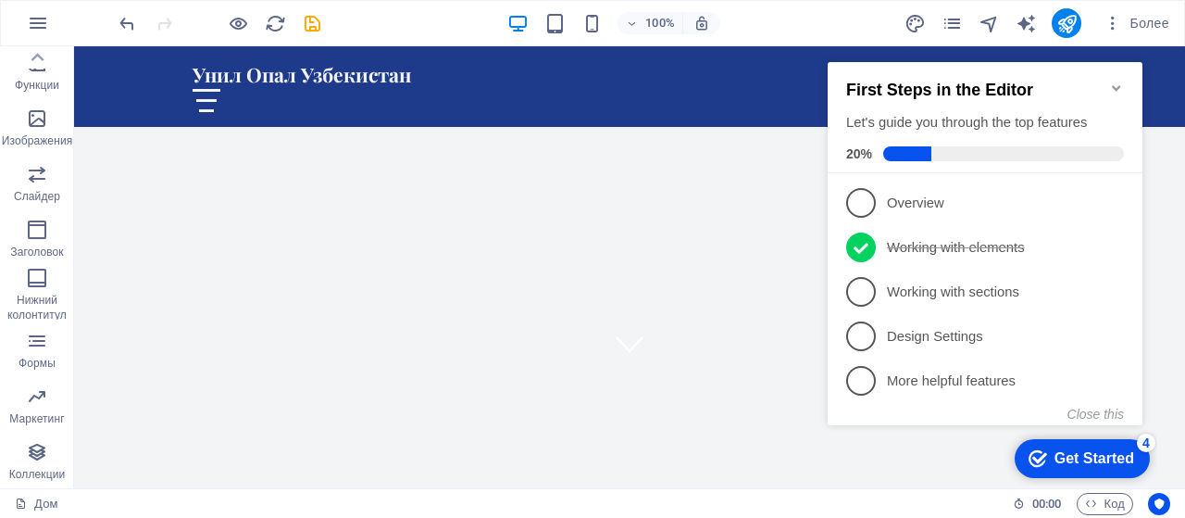
scroll to position [0, 0]
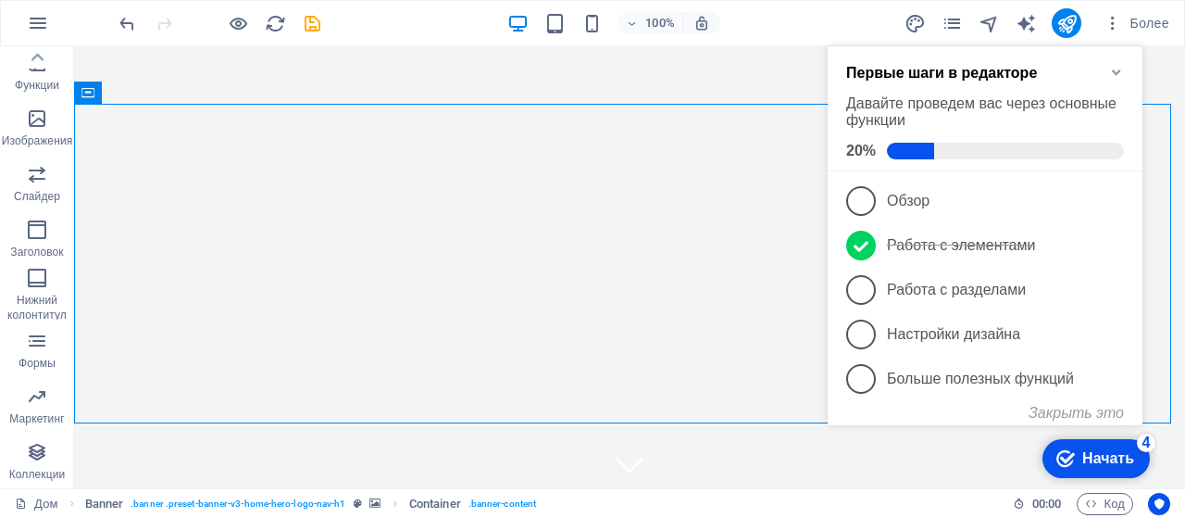
click at [1091, 458] on font "Начать" at bounding box center [1109, 458] width 52 height 16
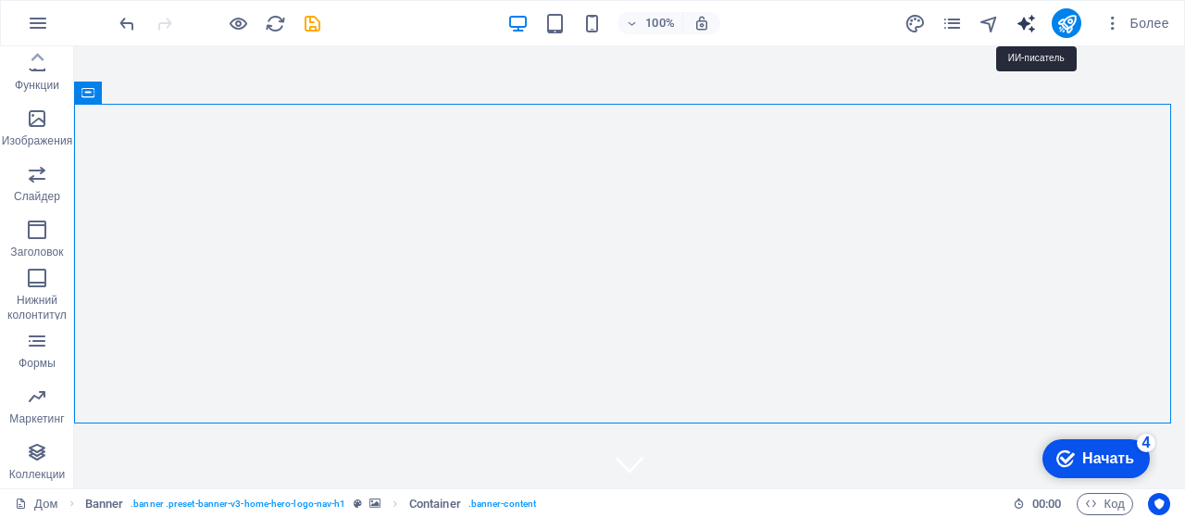
select select "English"
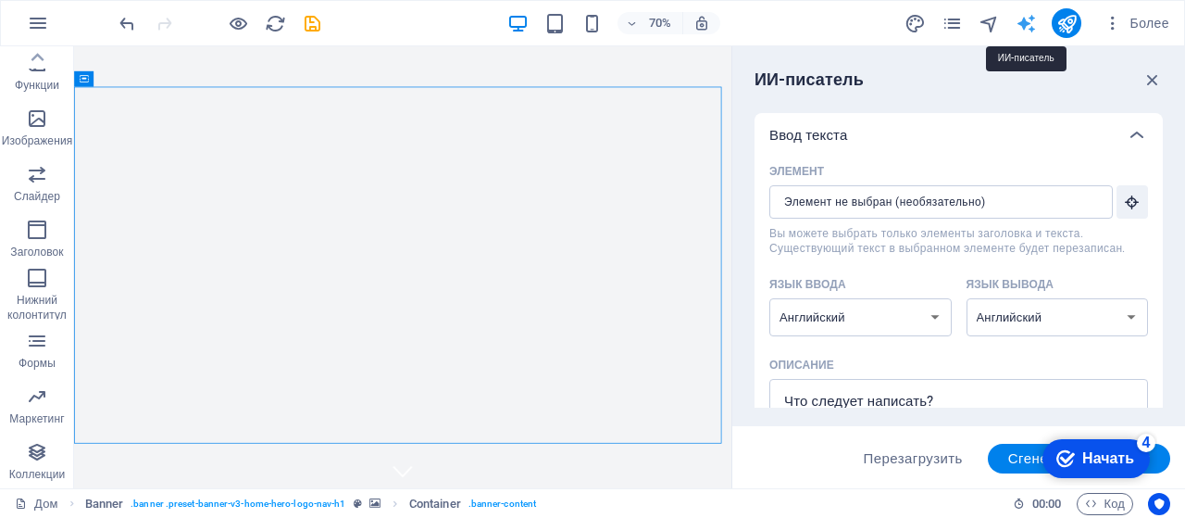
click at [1145, 75] on icon "button" at bounding box center [1153, 79] width 20 height 20
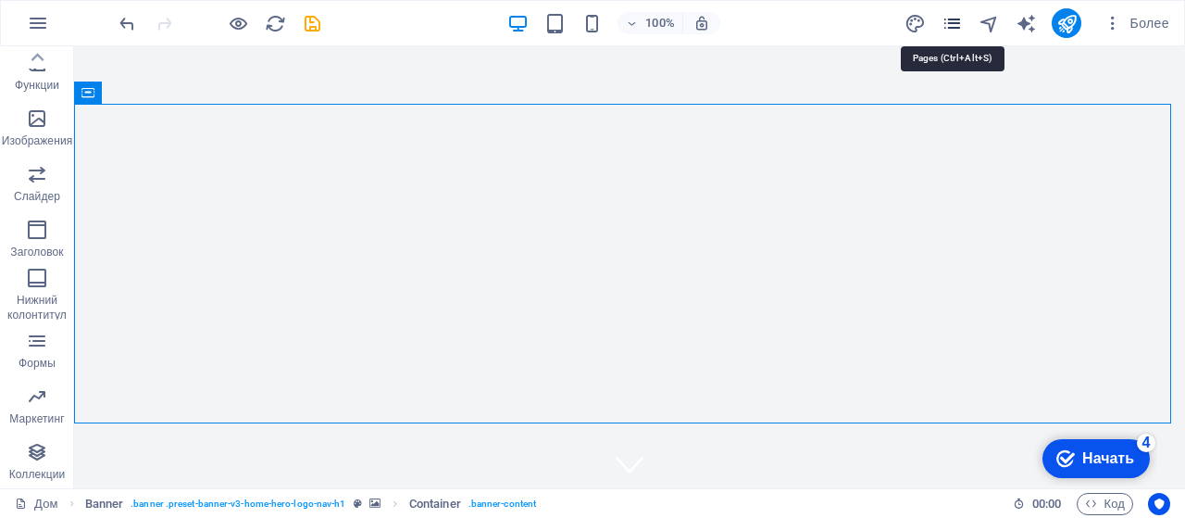
click at [956, 30] on icon "страницы" at bounding box center [952, 23] width 21 height 21
click at [952, 16] on icon "страницы" at bounding box center [952, 23] width 21 height 21
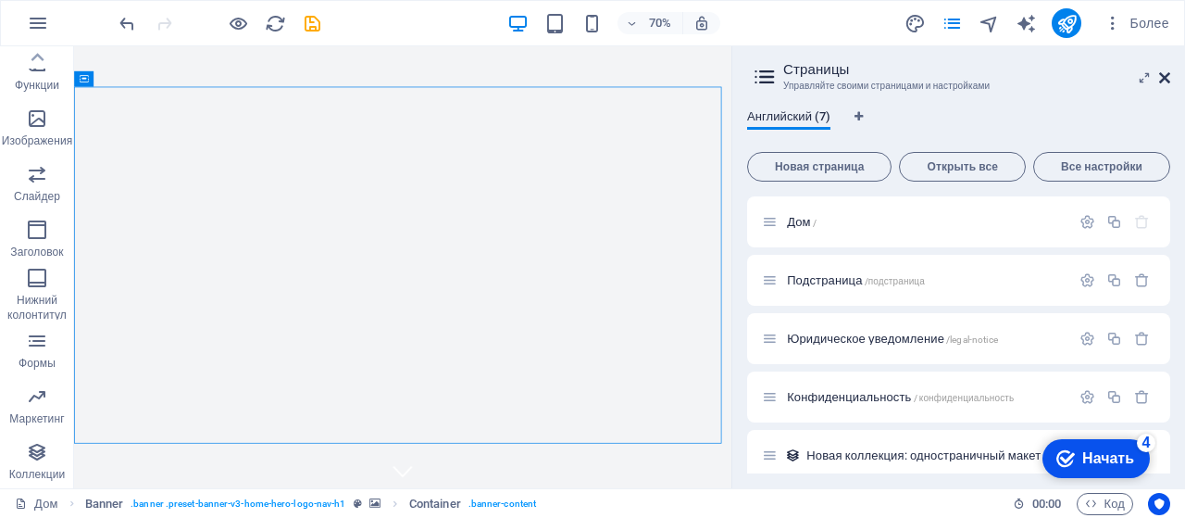
click at [1166, 81] on icon at bounding box center [1165, 77] width 11 height 15
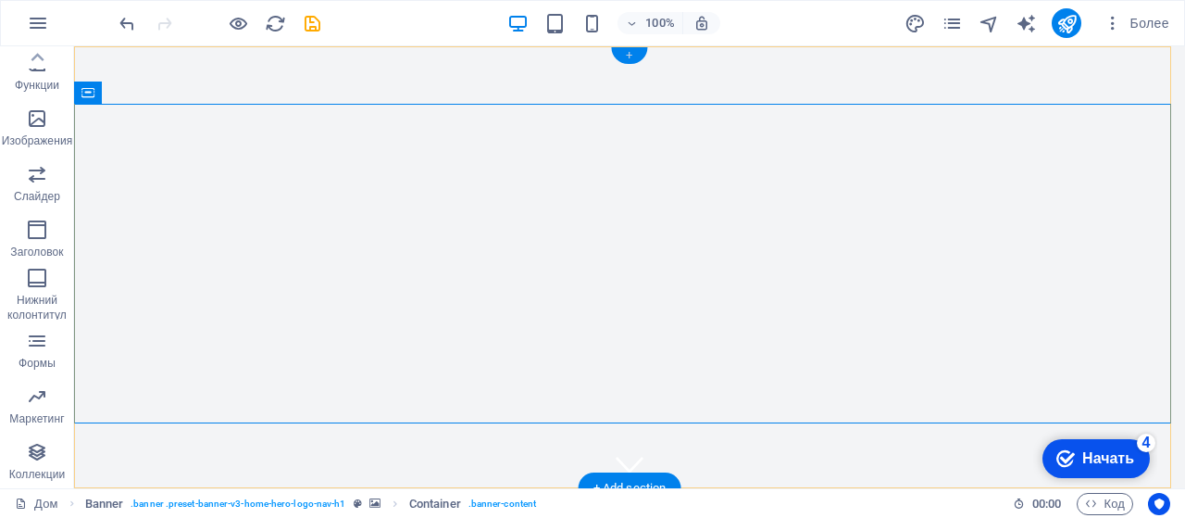
click at [626, 53] on div "+" at bounding box center [629, 55] width 36 height 17
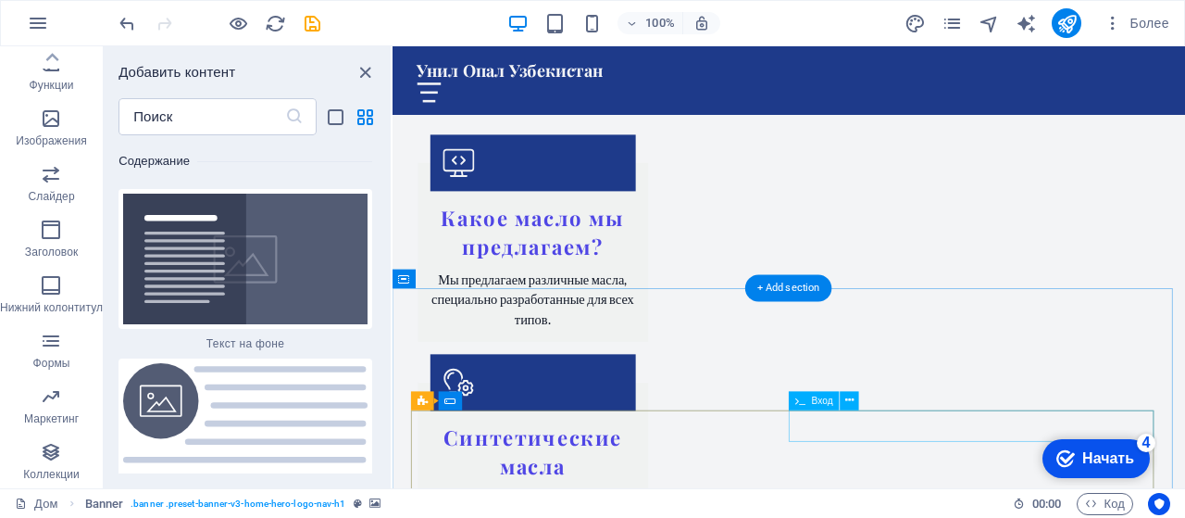
scroll to position [3056, 0]
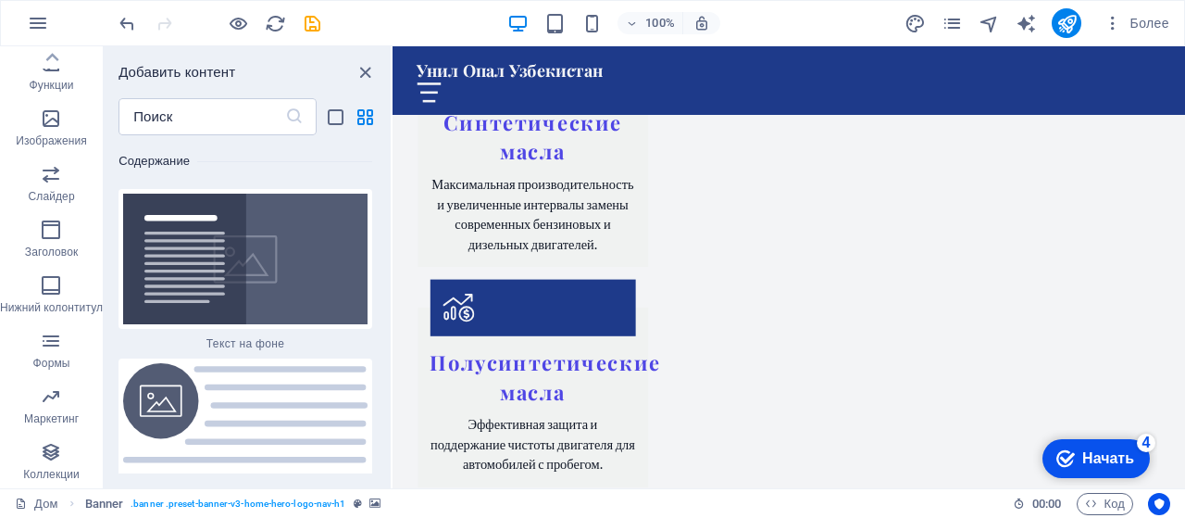
click at [1080, 458] on div "checkmark Начать 4" at bounding box center [1096, 458] width 78 height 19
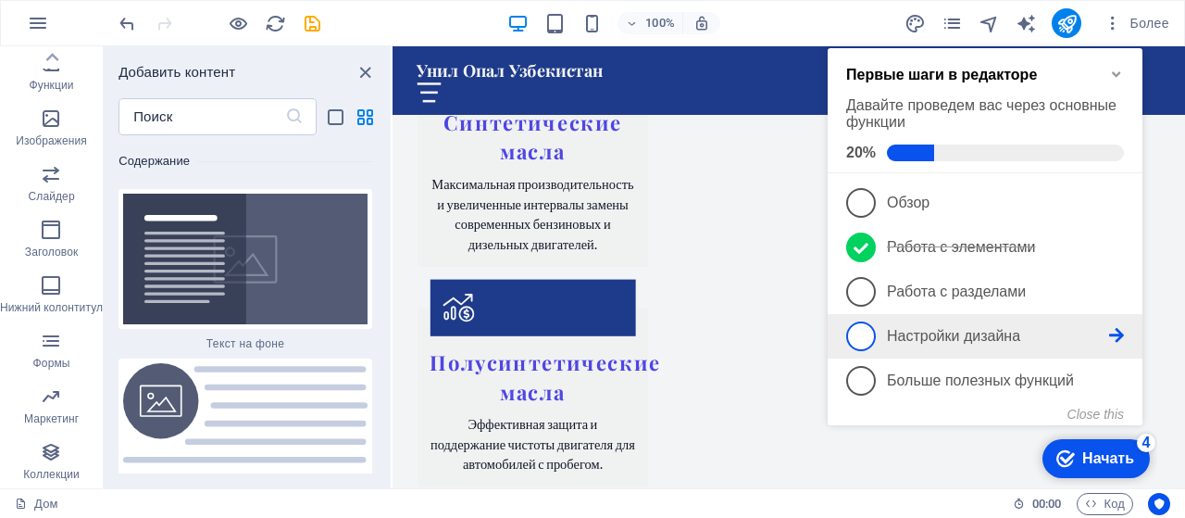
click at [866, 329] on span "4" at bounding box center [862, 336] width 30 height 30
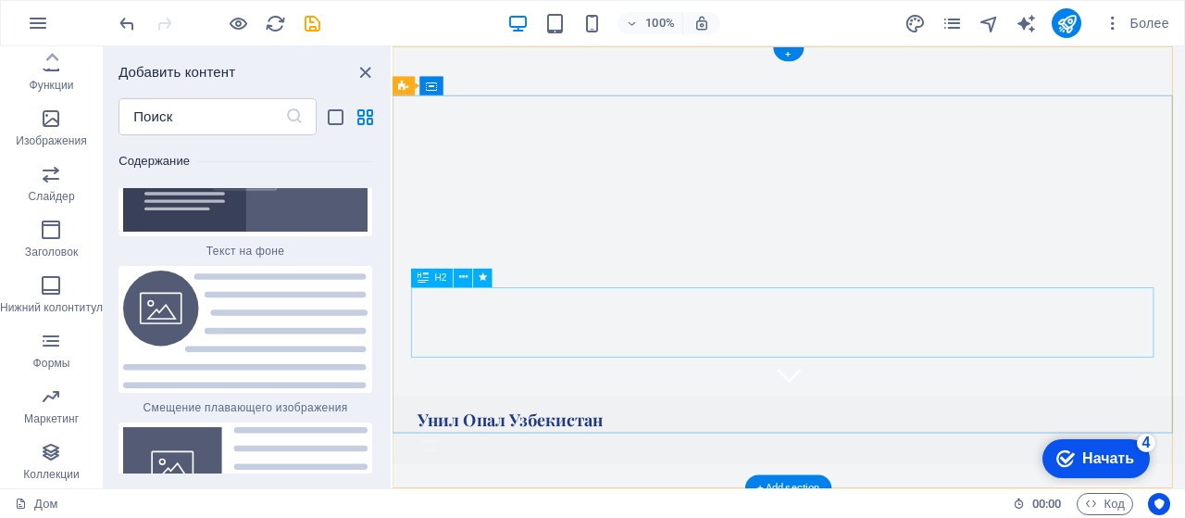
scroll to position [0, 0]
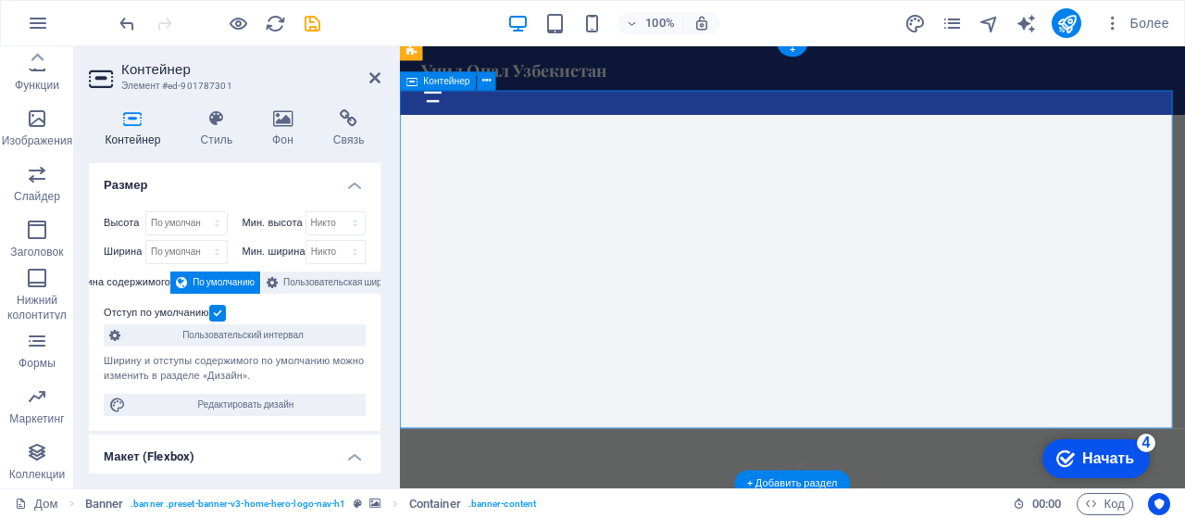
scroll to position [278, 0]
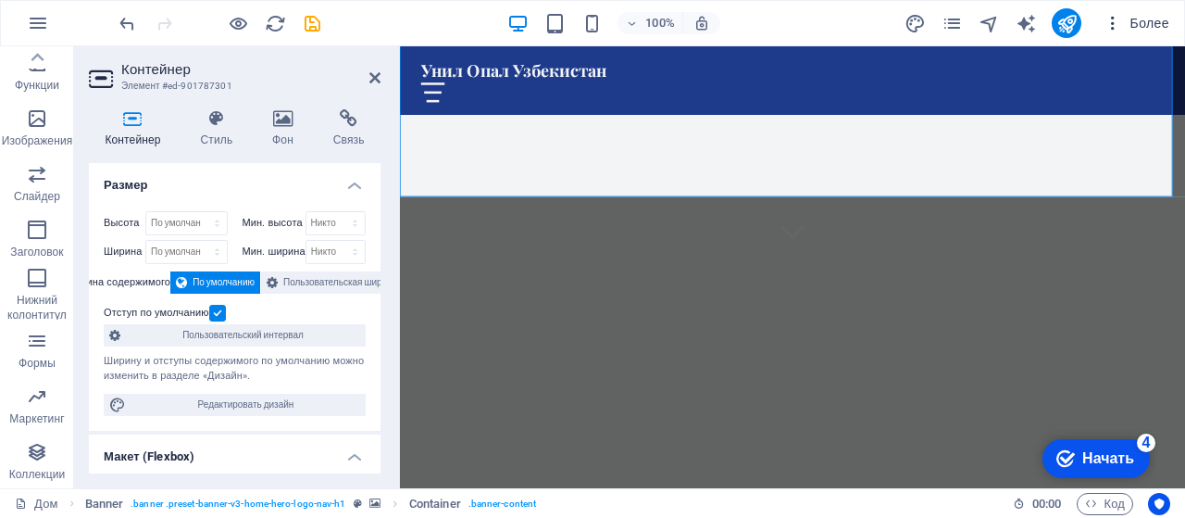
click at [1169, 18] on font "Более" at bounding box center [1150, 23] width 39 height 15
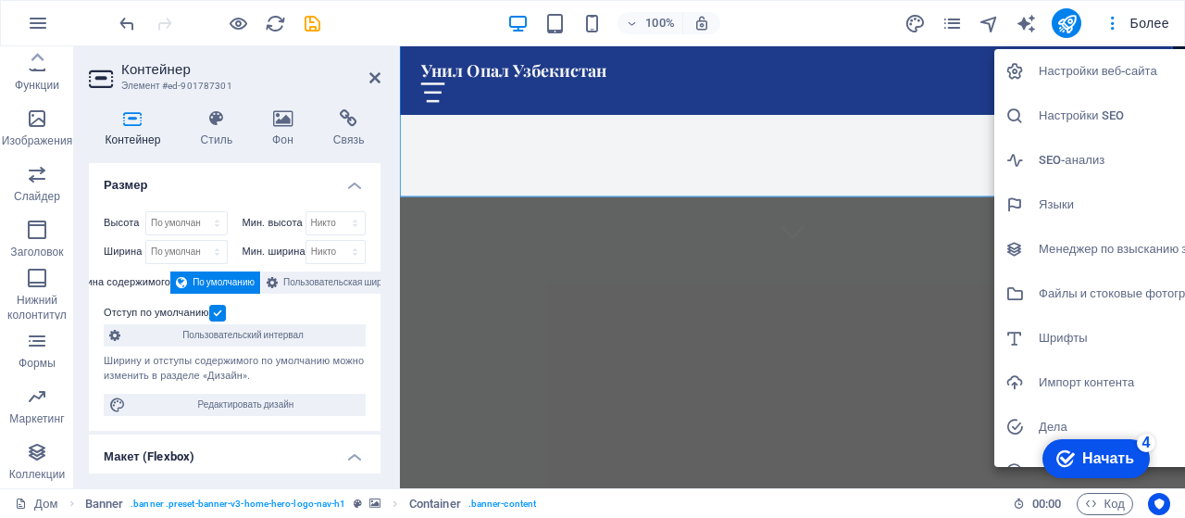
click at [1073, 25] on div at bounding box center [592, 259] width 1185 height 518
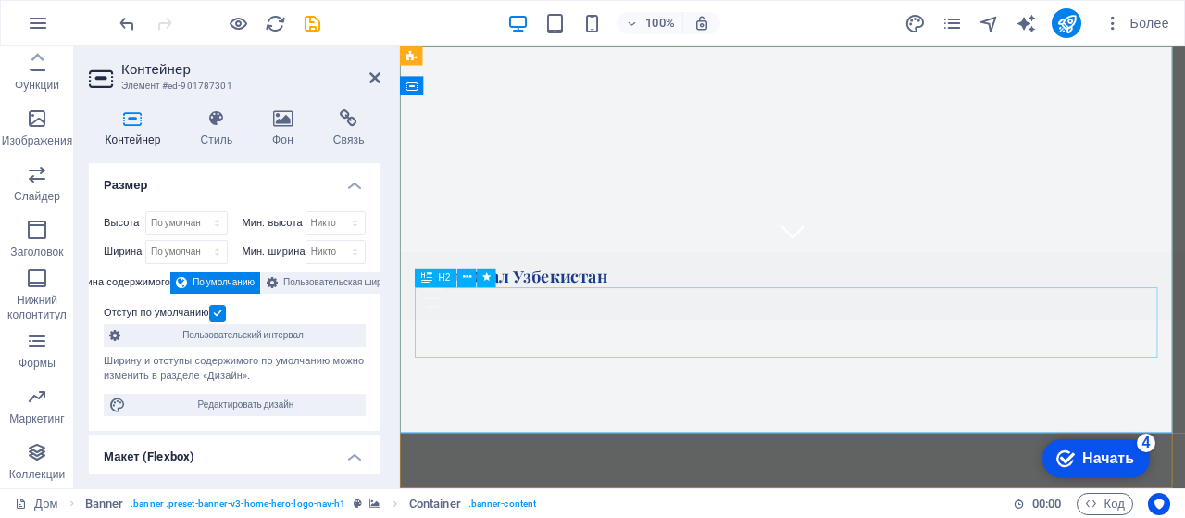
scroll to position [0, 0]
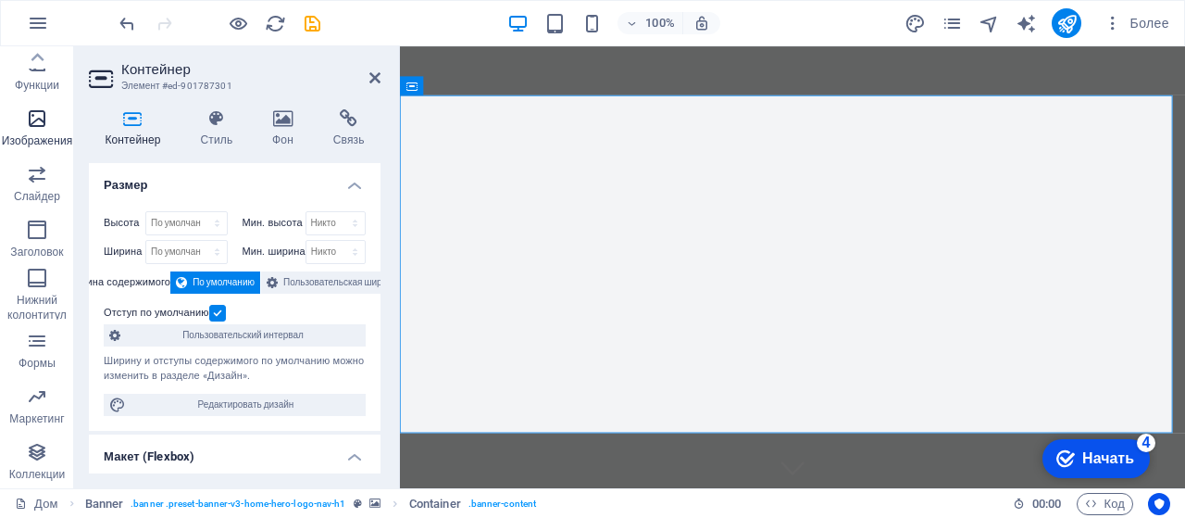
click at [44, 106] on button "Изображения" at bounding box center [37, 128] width 74 height 56
click at [40, 113] on span "Изображения" at bounding box center [37, 129] width 74 height 44
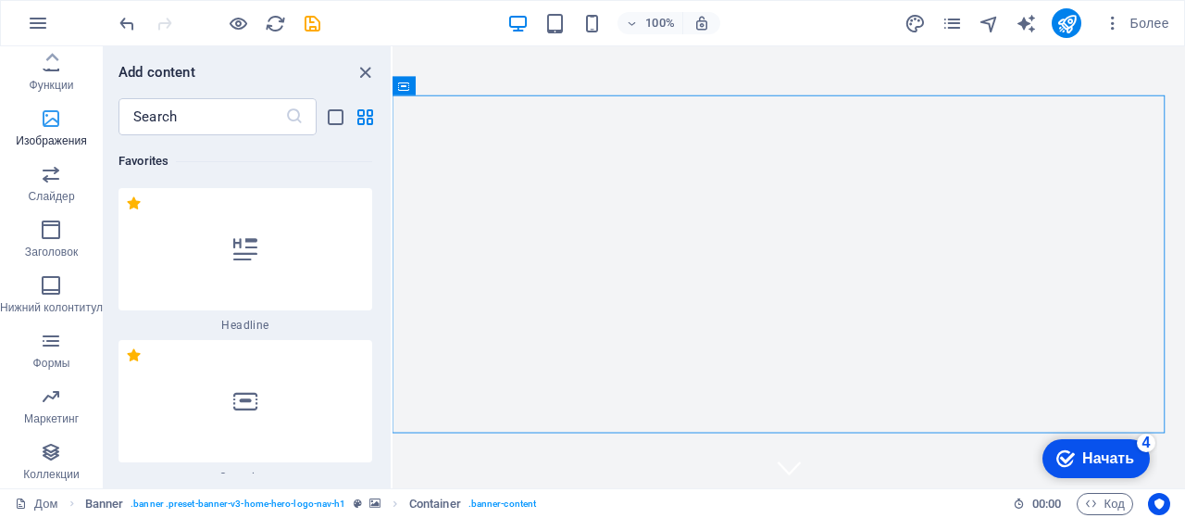
click at [40, 114] on span "Изображения" at bounding box center [51, 129] width 103 height 44
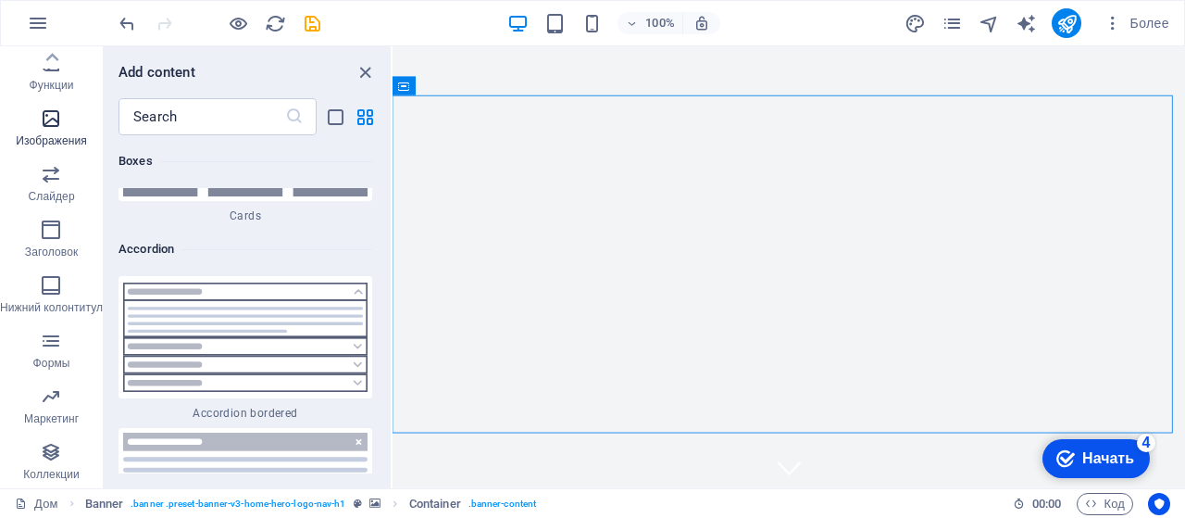
scroll to position [18356, 0]
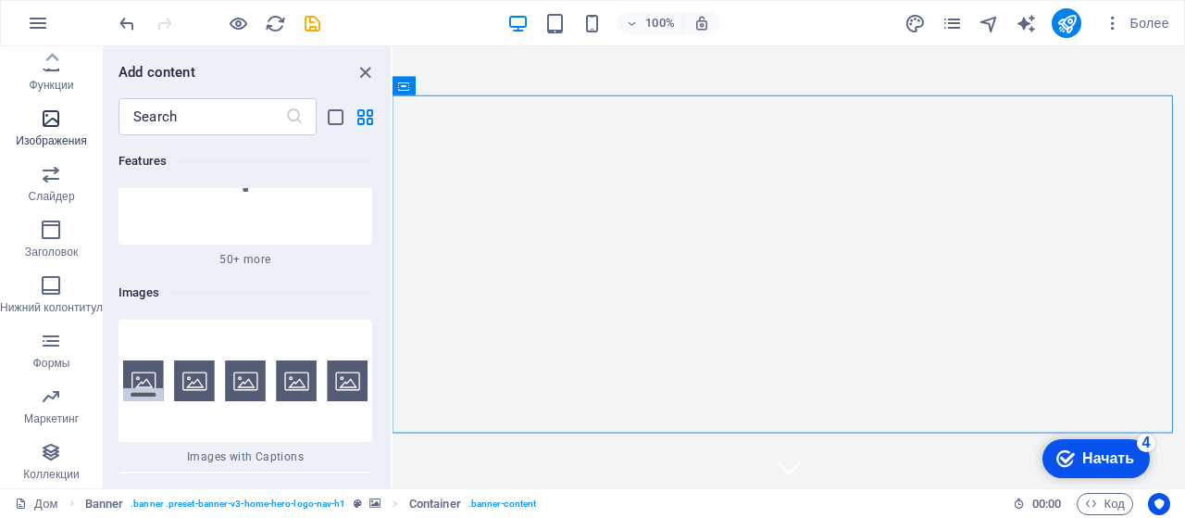
click at [55, 118] on icon "button" at bounding box center [51, 118] width 22 height 22
click at [155, 360] on img at bounding box center [245, 380] width 245 height 41
click at [393, 242] on div "Перетащите сюда, чтобы заменить существующий контент. Нажмите клавишу «Ctrl», ч…" at bounding box center [789, 267] width 793 height 442
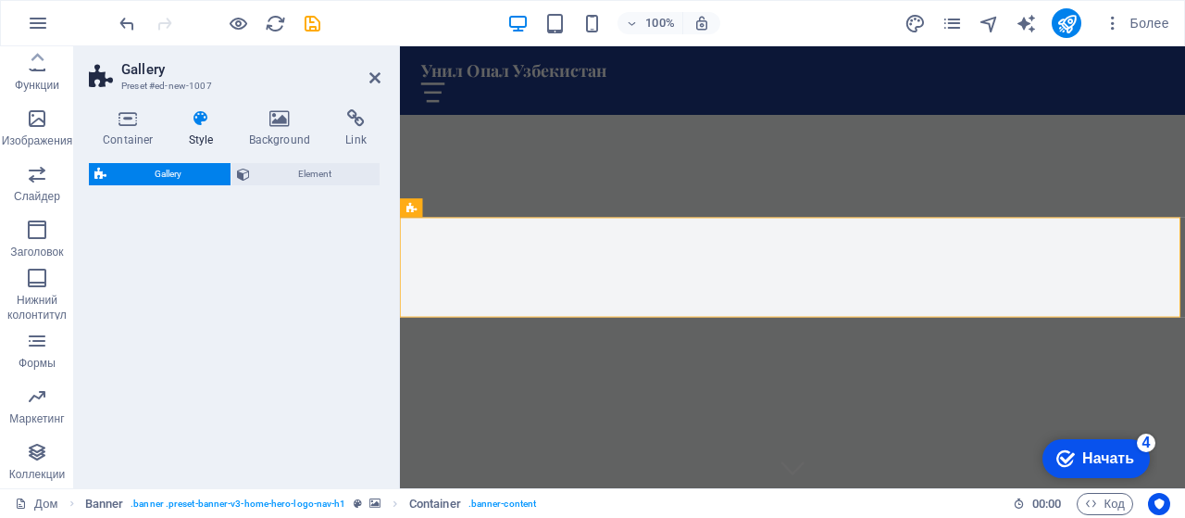
click at [244, 257] on div "Gallery Element" at bounding box center [235, 318] width 292 height 310
select select "rem"
select select "preset-gallery-v3-captions"
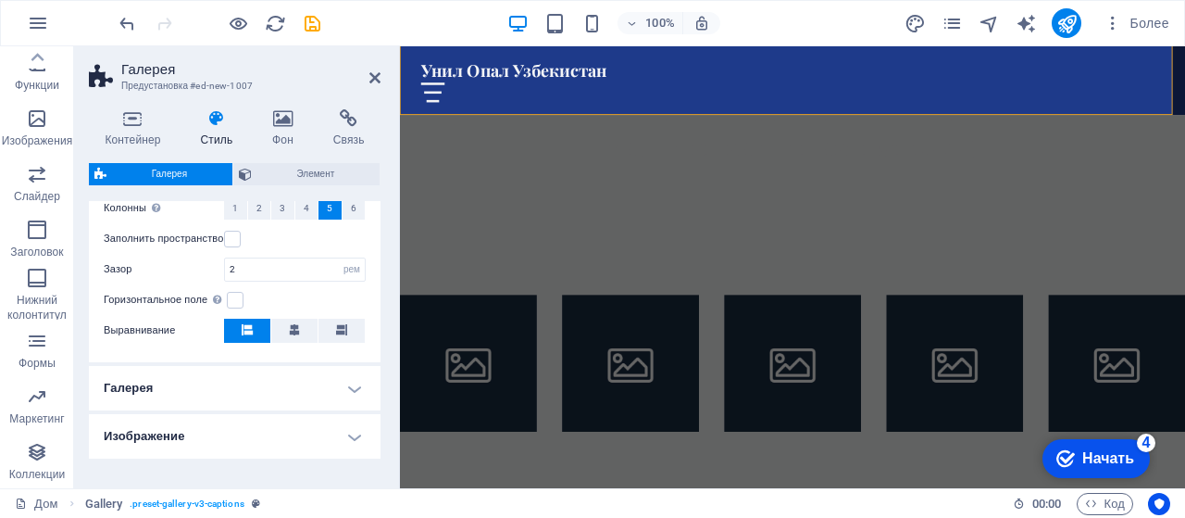
scroll to position [428, 0]
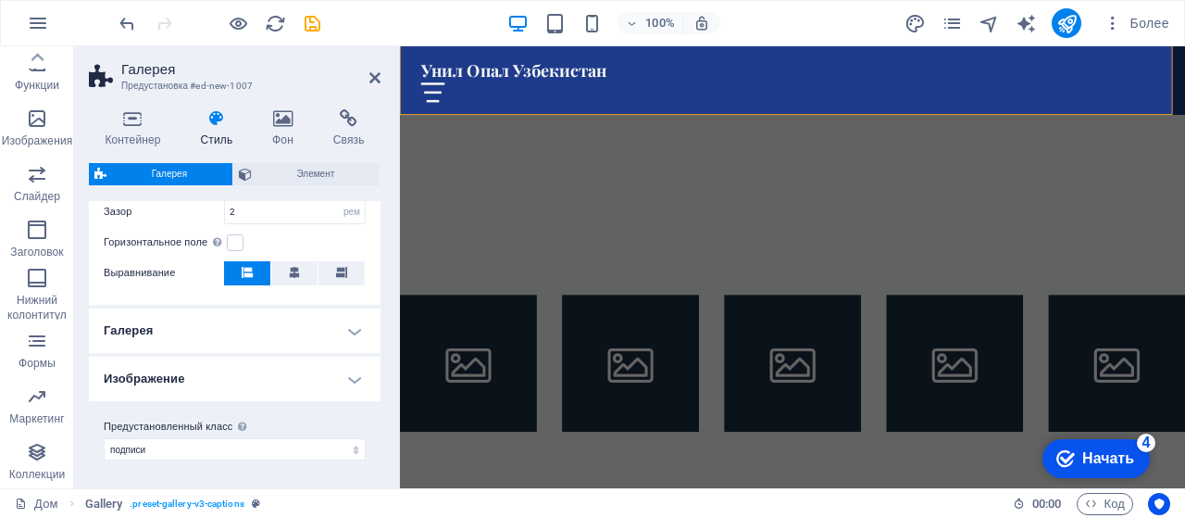
click at [177, 338] on h4 "Галерея" at bounding box center [235, 330] width 292 height 44
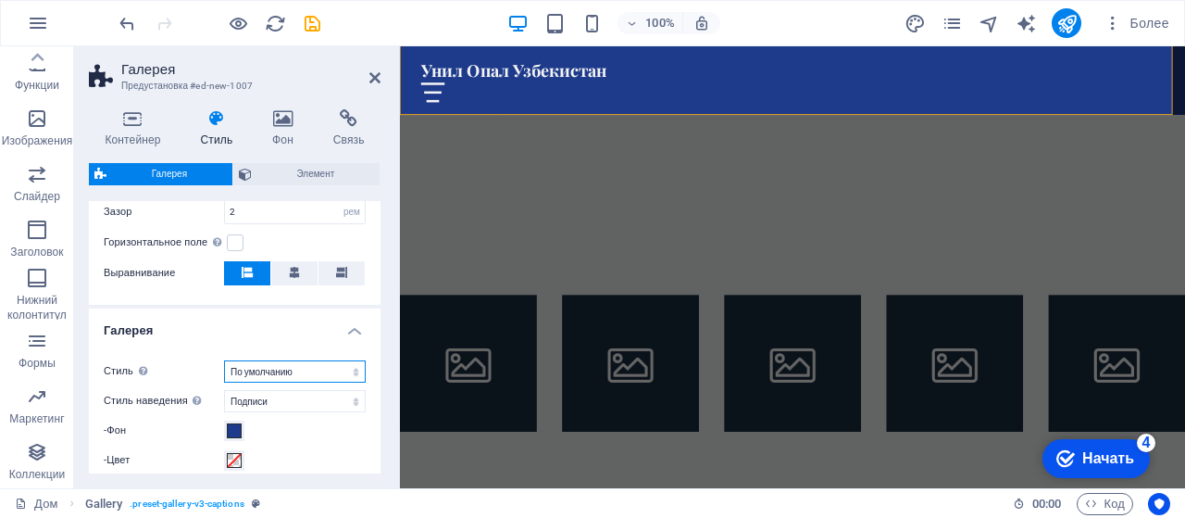
click at [316, 370] on select "По умолчанию Сетка Обратная сетка Сетка смещена Коллаж" at bounding box center [295, 371] width 142 height 22
click at [302, 366] on select "По умолчанию Сетка Обратная сетка Сетка смещена Коллаж" at bounding box center [295, 371] width 142 height 22
select select "collage"
click at [224, 360] on select "По умолчанию Сетка Обратная сетка Сетка смещена Коллаж" at bounding box center [295, 371] width 142 height 22
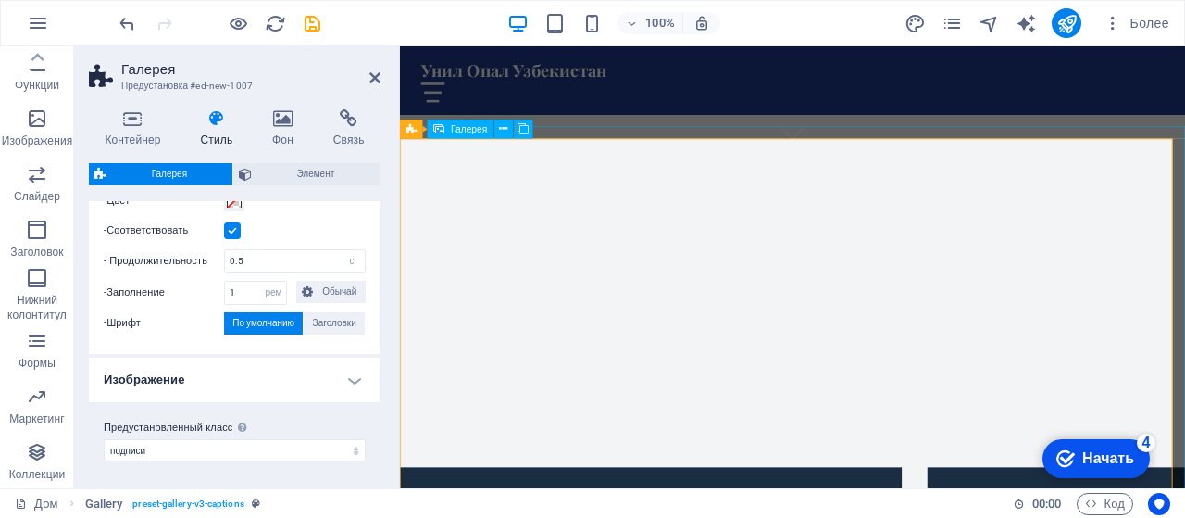
scroll to position [411, 0]
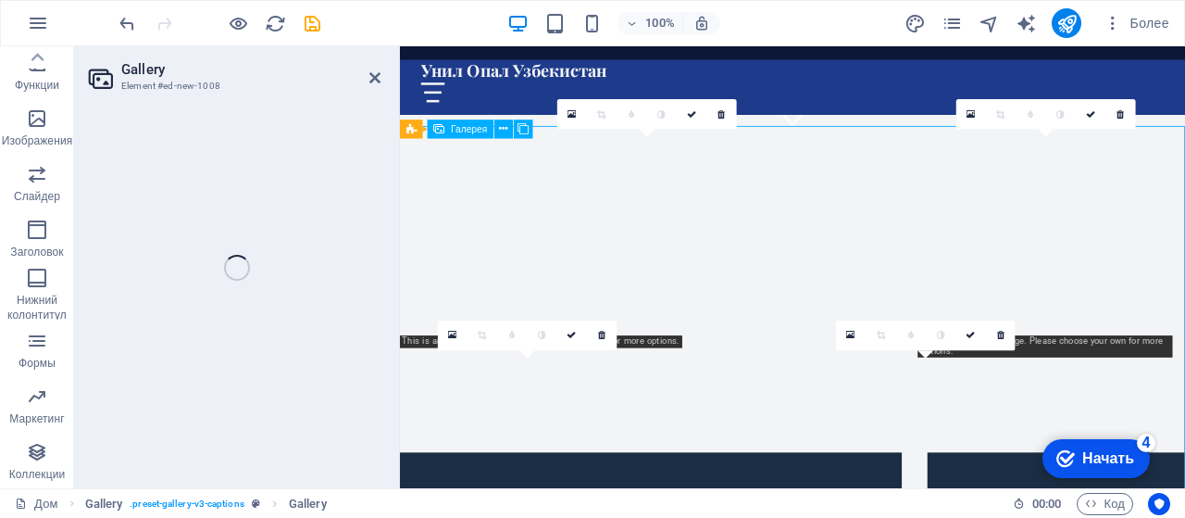
select select "4"
select select "px"
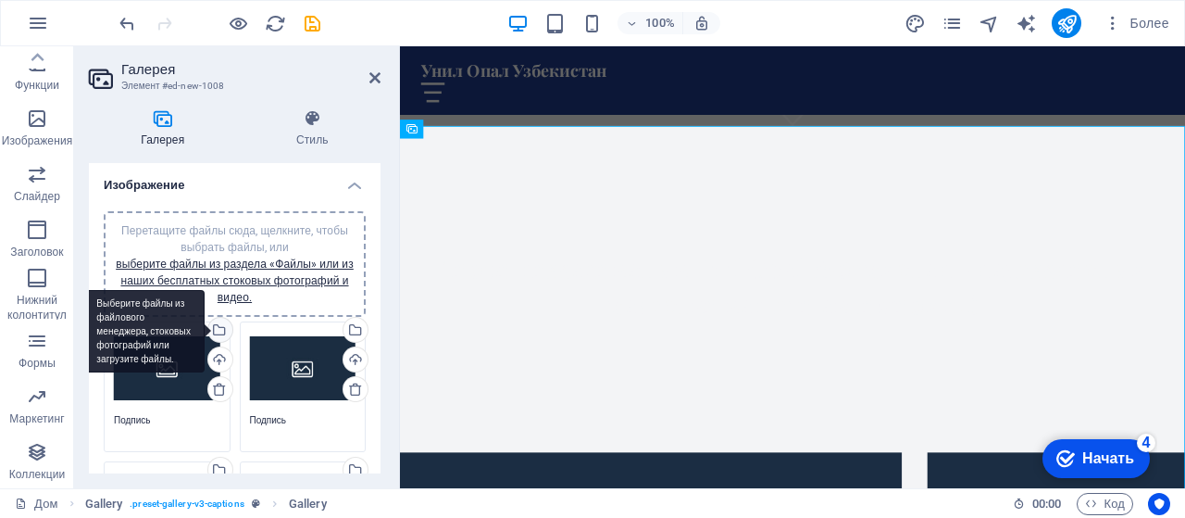
click at [219, 329] on div "Выберите файлы из файлового менеджера, стоковых фотографий или загрузите файлы." at bounding box center [219, 332] width 28 height 28
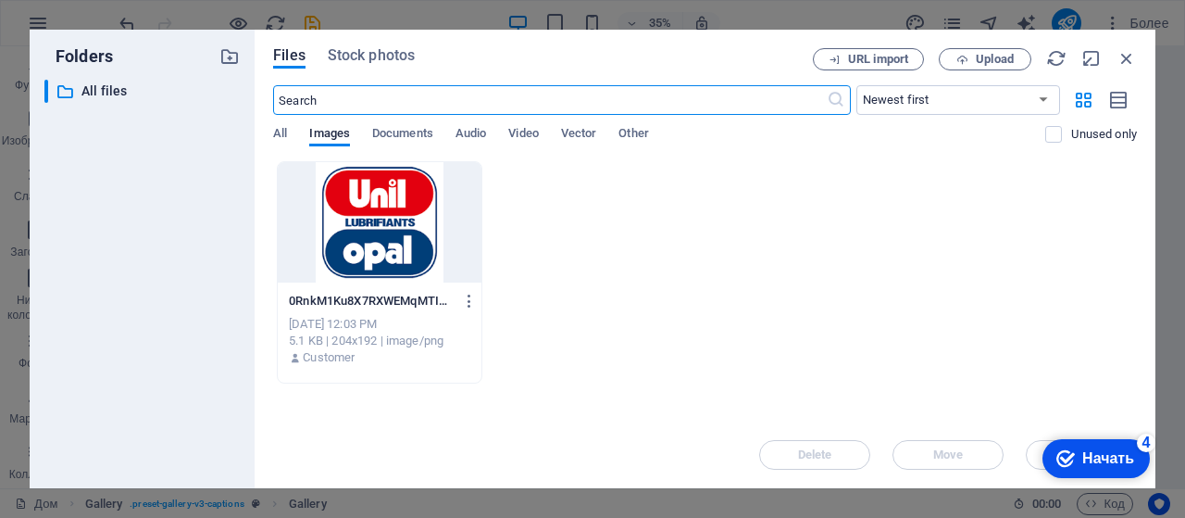
click at [411, 261] on div at bounding box center [380, 222] width 204 height 120
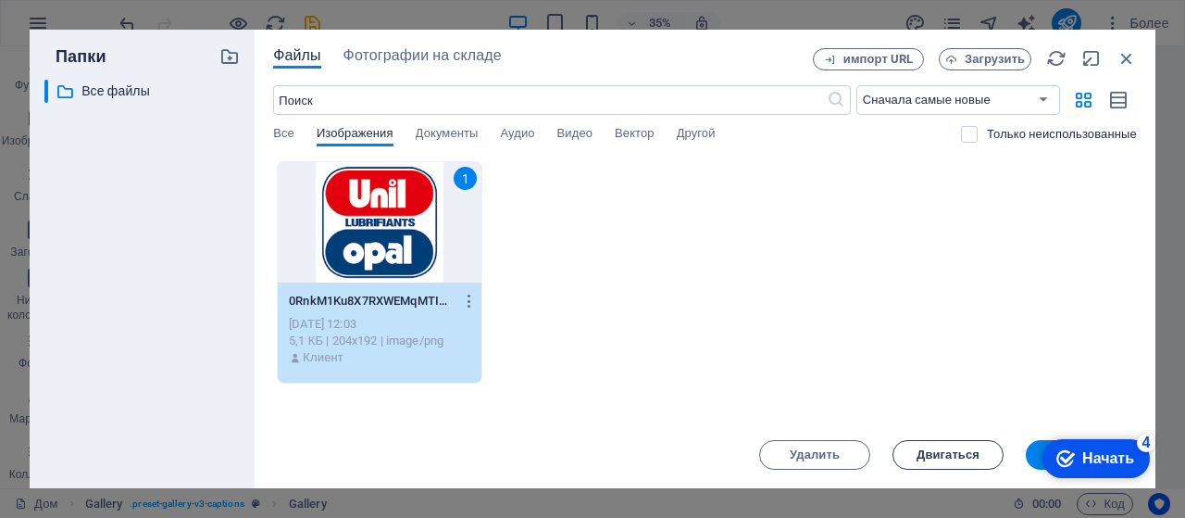
click at [922, 461] on font "Двигаться" at bounding box center [948, 454] width 63 height 14
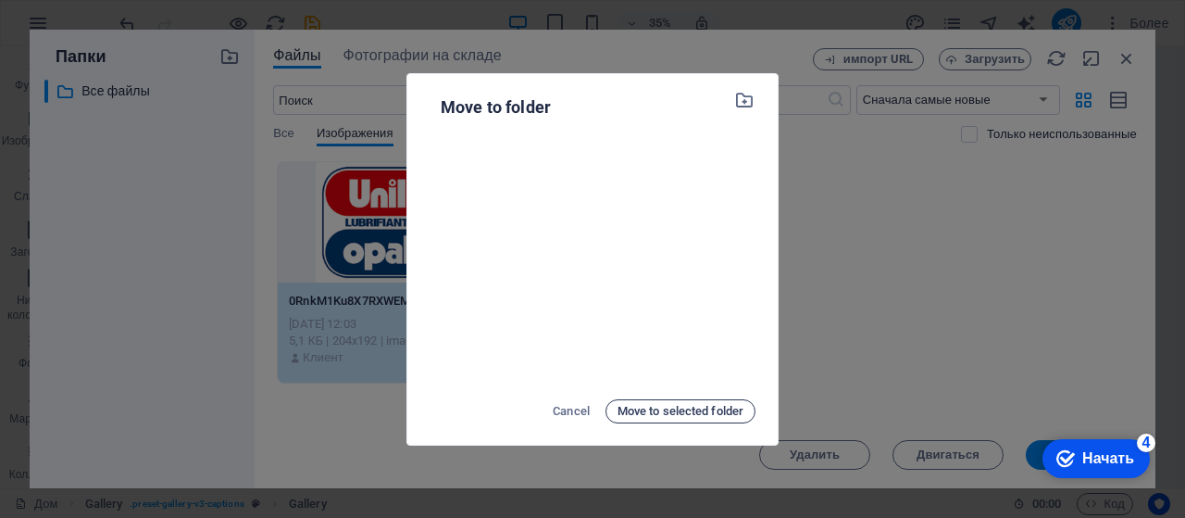
click at [735, 401] on span "Move to selected folder" at bounding box center [681, 411] width 126 height 22
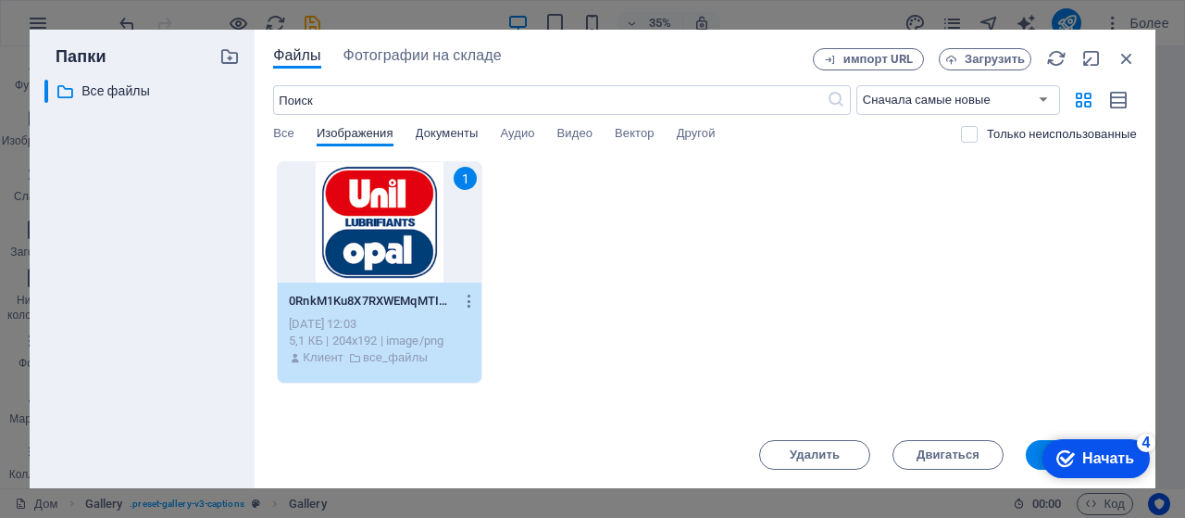
click at [457, 132] on font "Документы" at bounding box center [447, 133] width 63 height 14
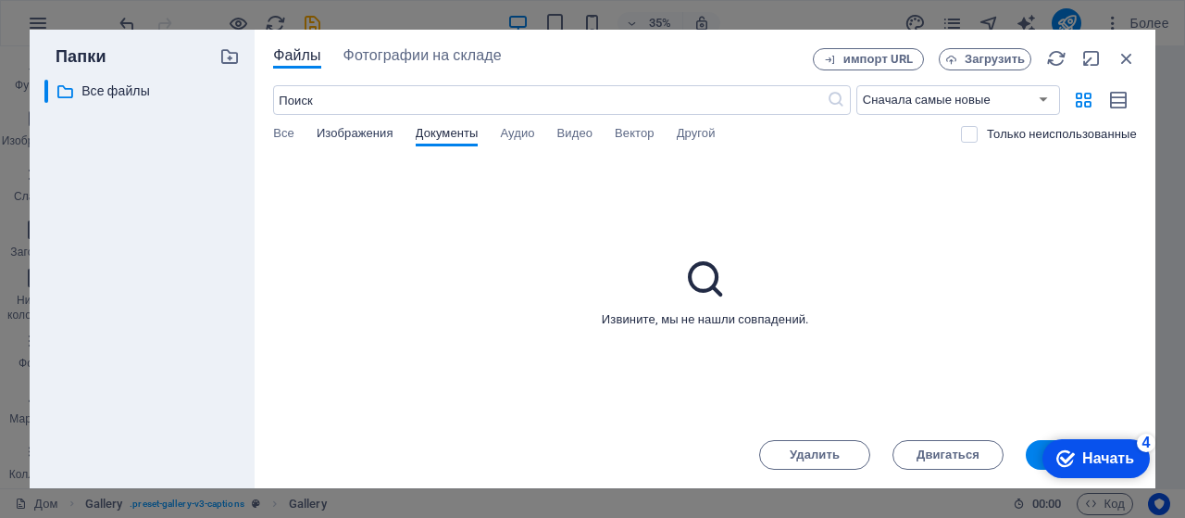
click at [369, 138] on font "Изображения" at bounding box center [355, 133] width 77 height 14
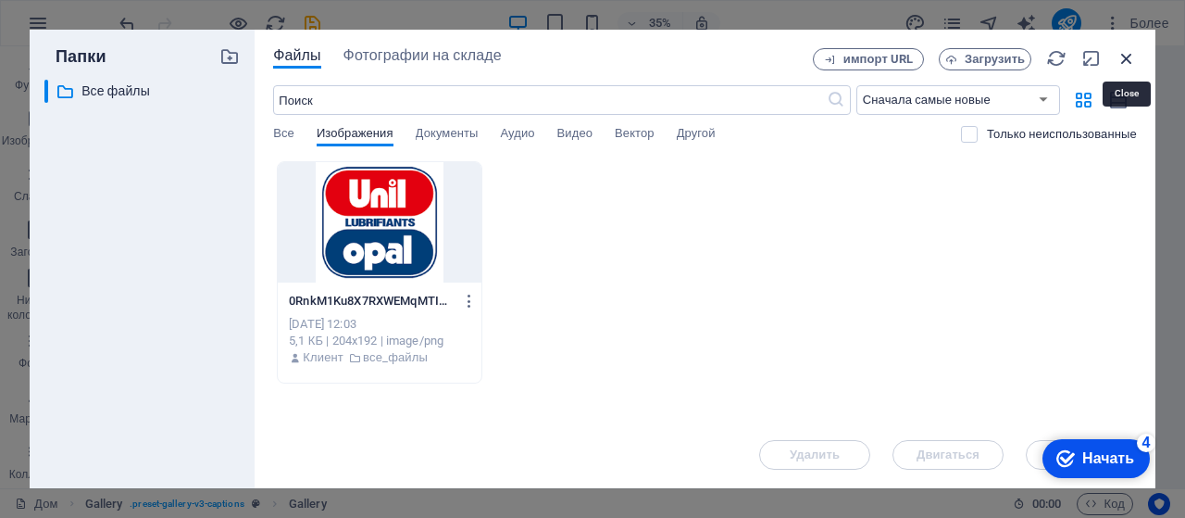
click at [1118, 53] on icon "button" at bounding box center [1127, 58] width 20 height 20
